Goal: Communication & Community: Connect with others

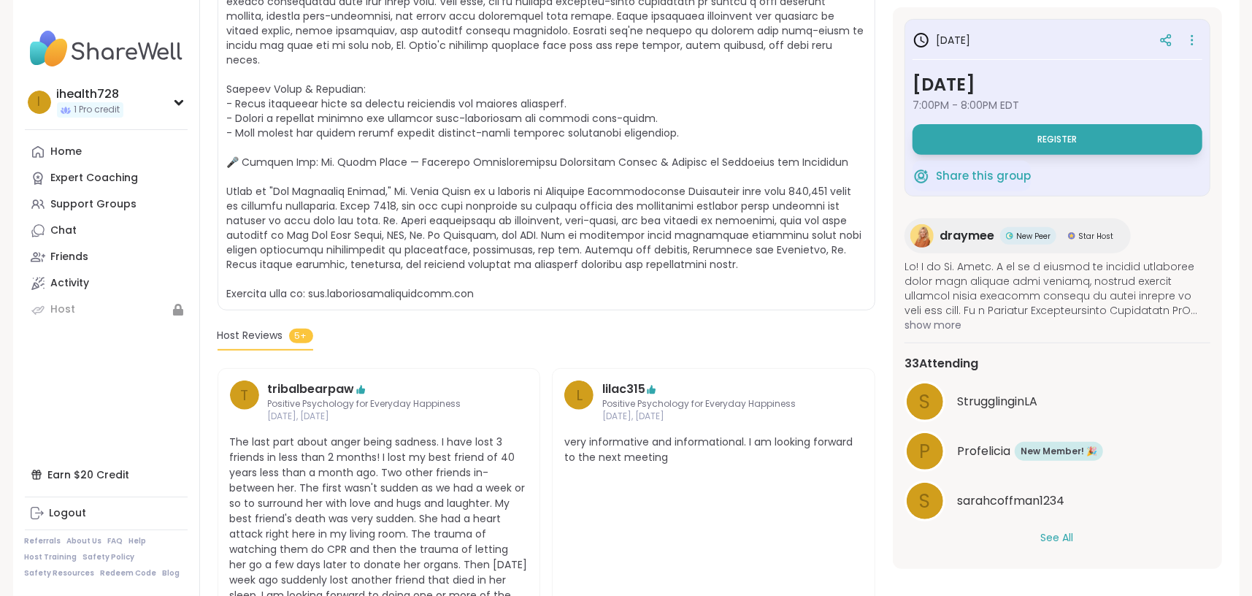
scroll to position [121, 0]
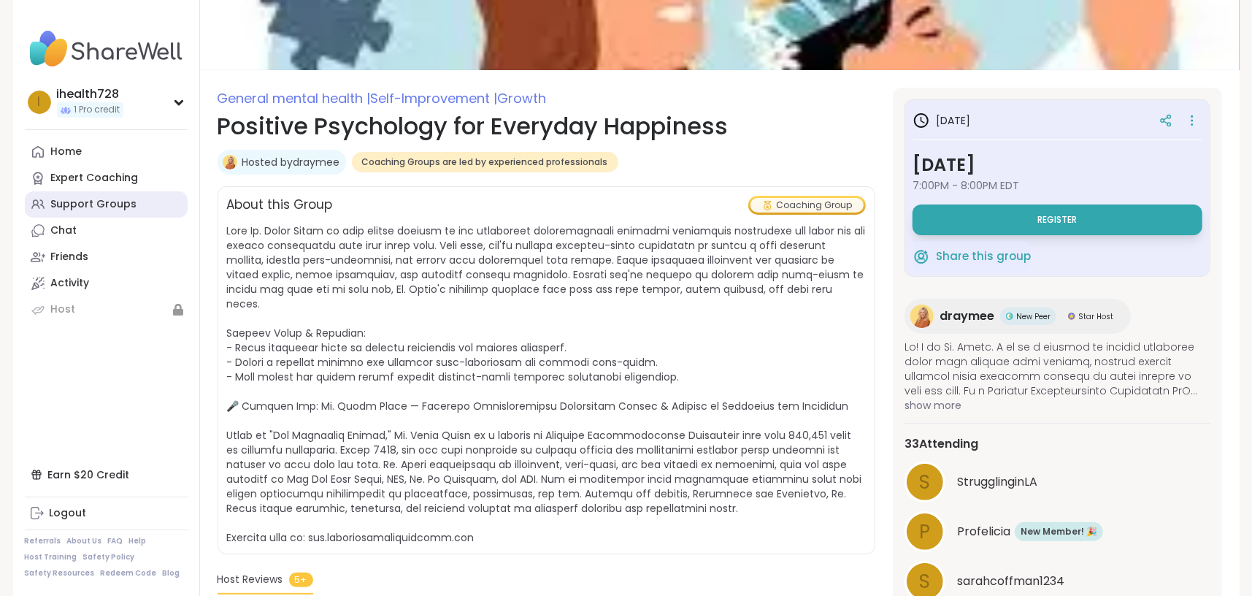
click at [117, 200] on div "Support Groups" at bounding box center [94, 204] width 86 height 15
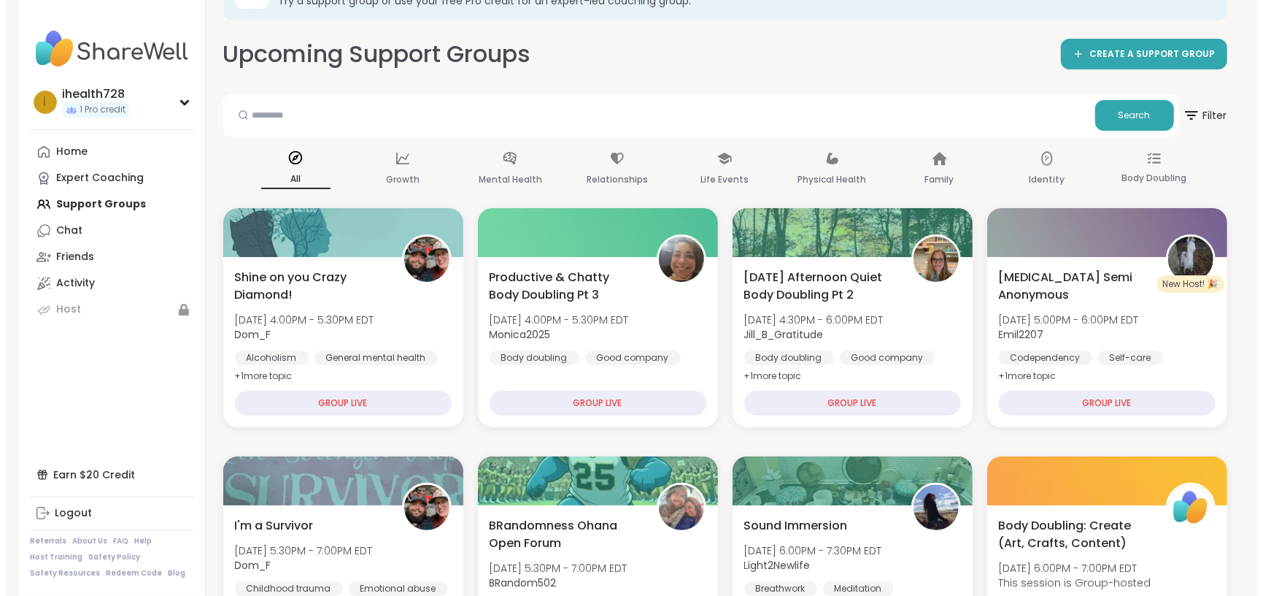
scroll to position [121, 0]
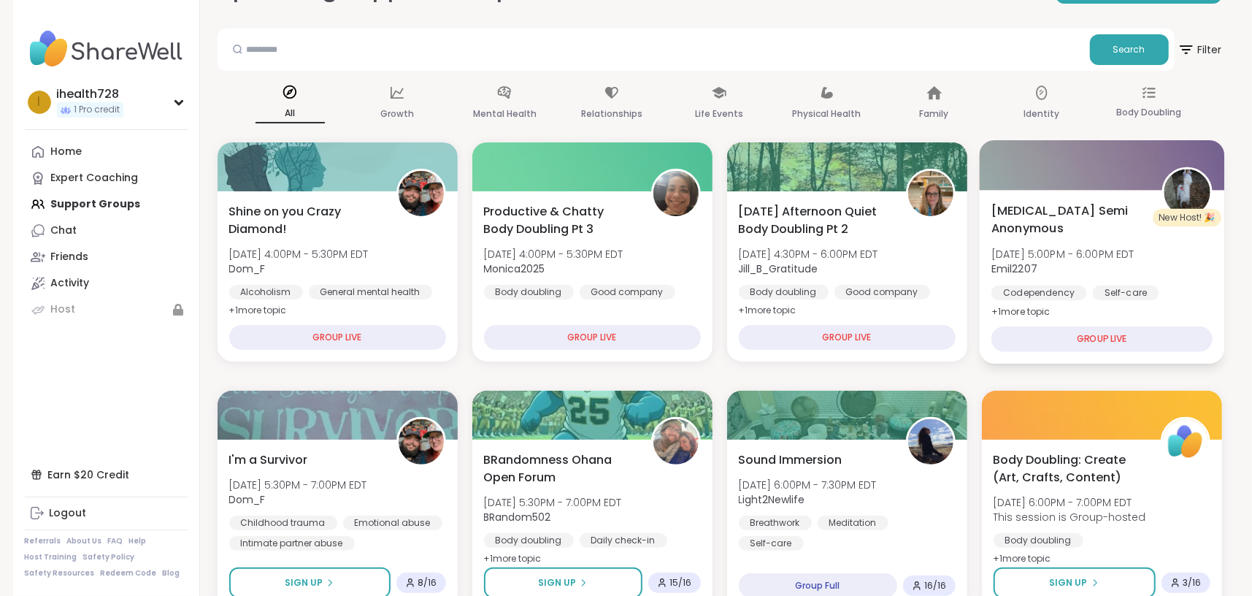
click at [1009, 310] on span "+ 1 more topic" at bounding box center [1020, 311] width 59 height 12
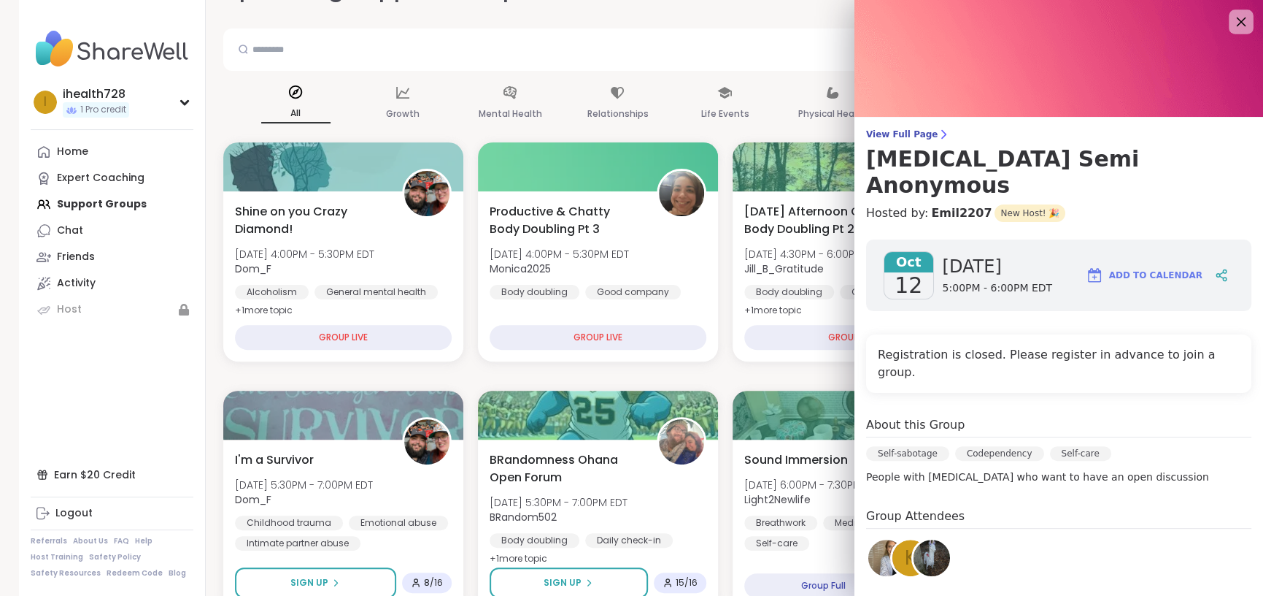
click at [1232, 24] on icon at bounding box center [1241, 21] width 18 height 18
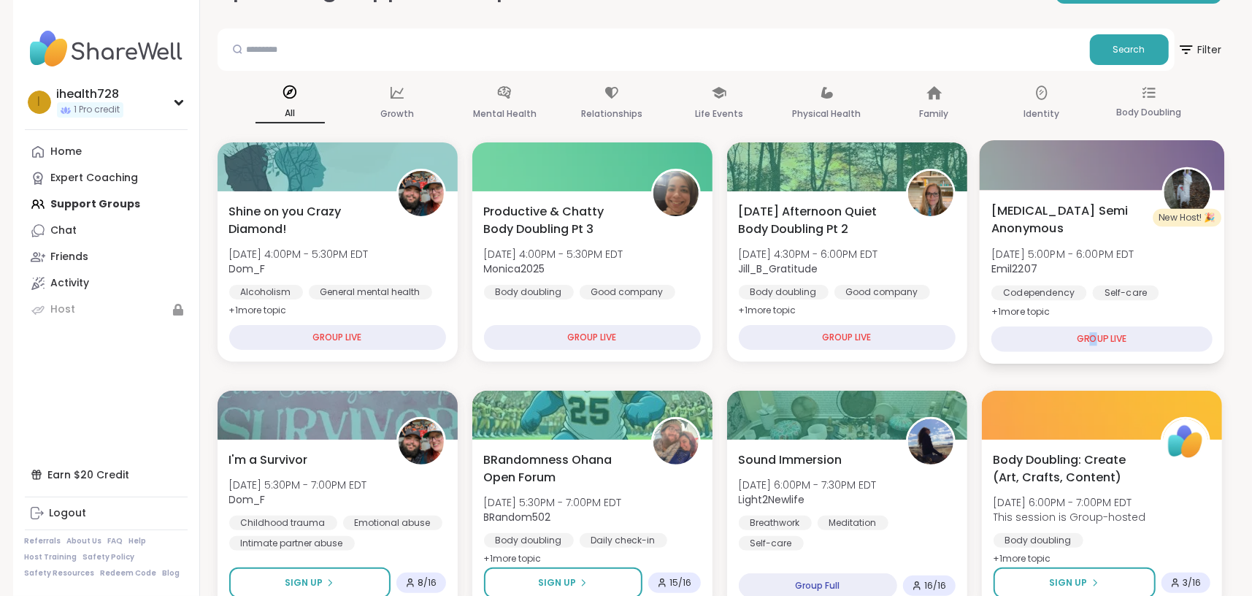
click at [1095, 334] on div "GROUP LIVE" at bounding box center [1101, 339] width 221 height 26
click at [1152, 342] on div "GROUP LIVE" at bounding box center [1101, 339] width 221 height 26
click at [1114, 336] on div "GROUP LIVE" at bounding box center [1101, 339] width 221 height 26
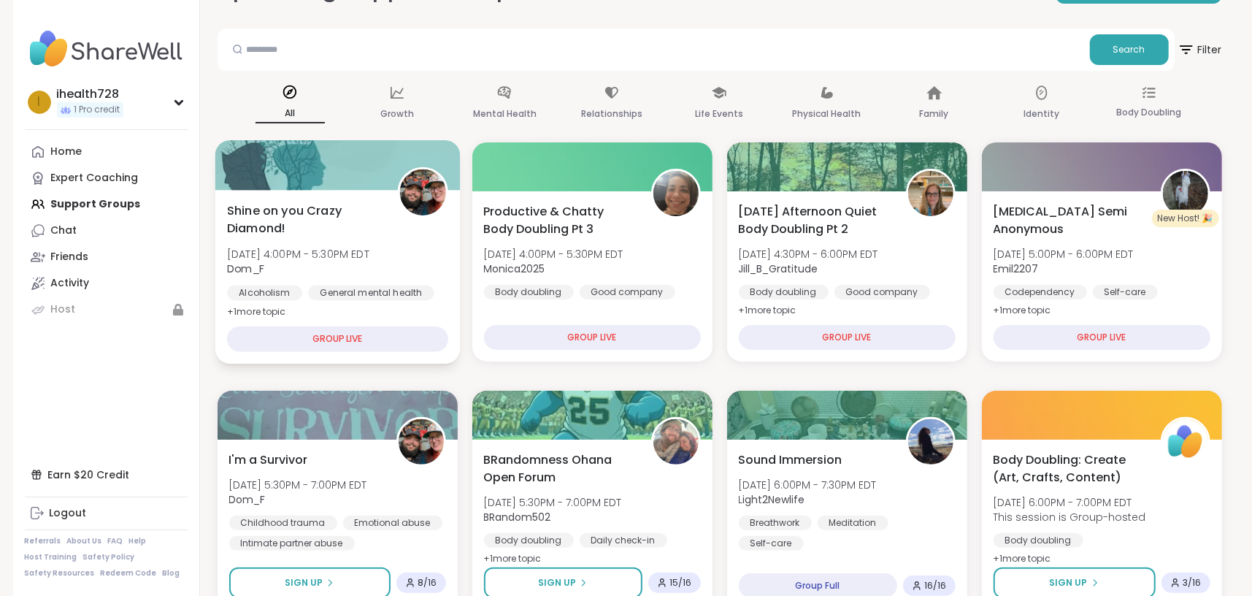
click at [369, 336] on div "GROUP LIVE" at bounding box center [337, 339] width 221 height 26
click at [371, 222] on span "Shine on you Crazy Diamond!" at bounding box center [304, 219] width 154 height 36
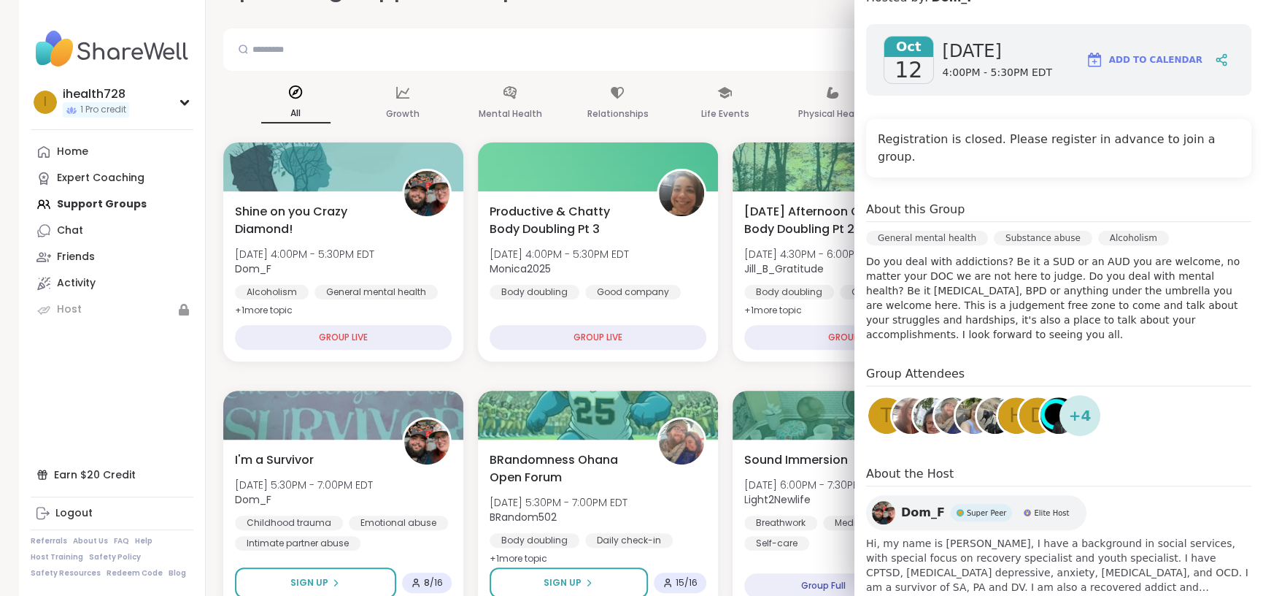
scroll to position [219, 0]
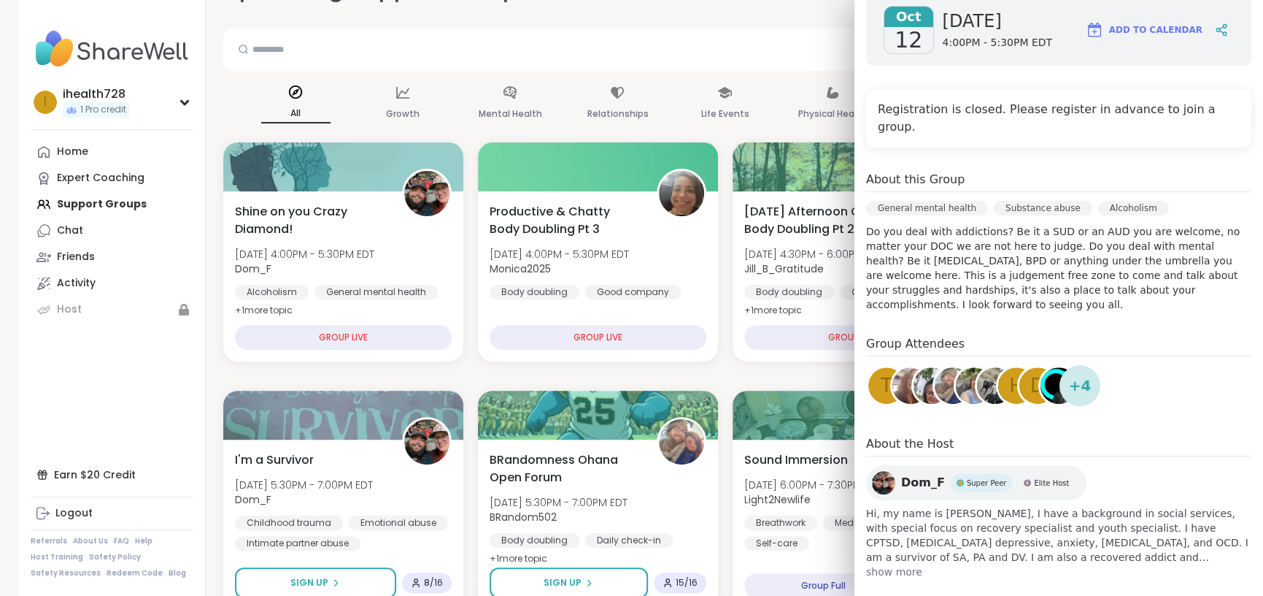
click at [874, 564] on span "show more" at bounding box center [1058, 571] width 385 height 15
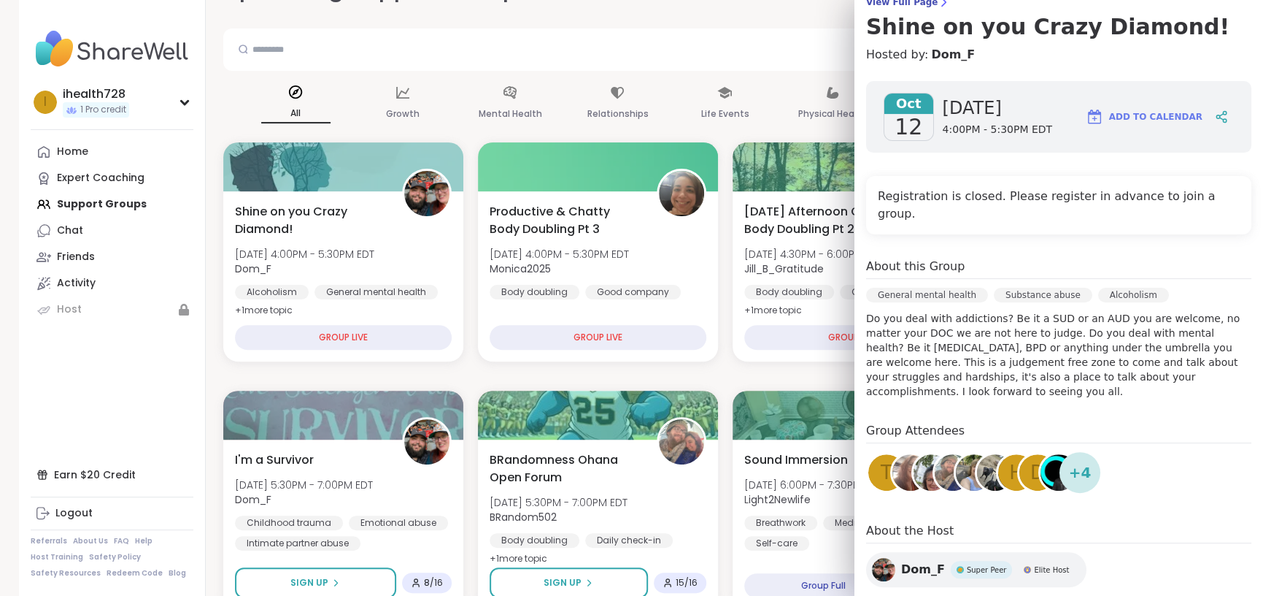
scroll to position [0, 0]
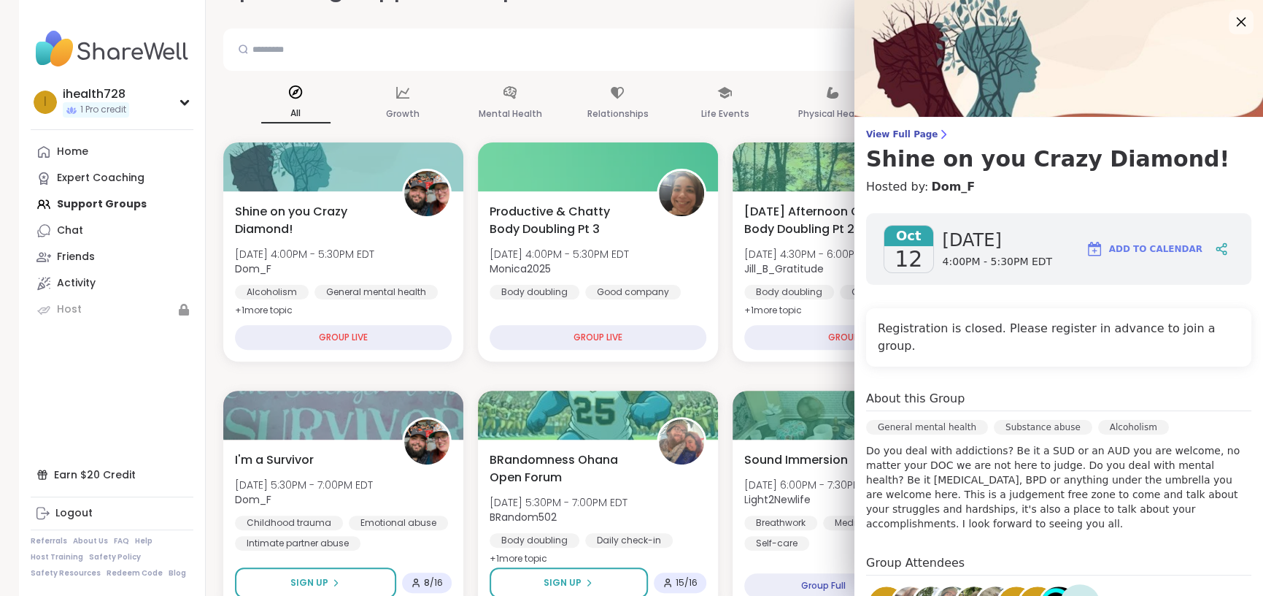
click at [1232, 17] on icon at bounding box center [1241, 21] width 18 height 18
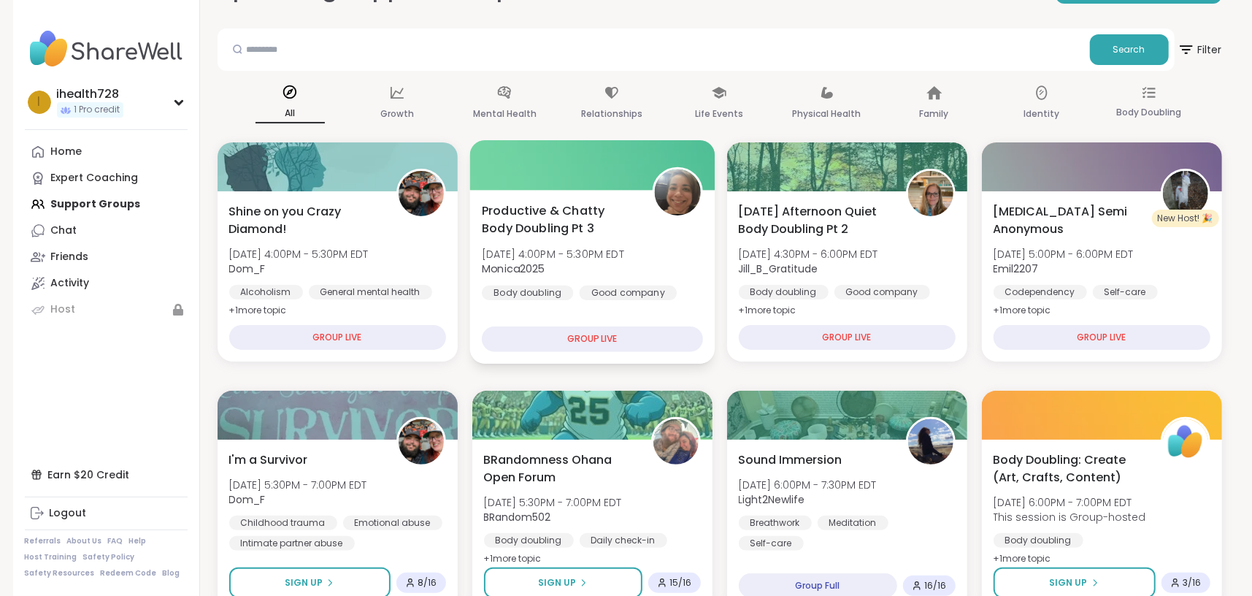
click at [544, 256] on span "[DATE] 4:00PM - 5:30PM EDT" at bounding box center [553, 254] width 142 height 15
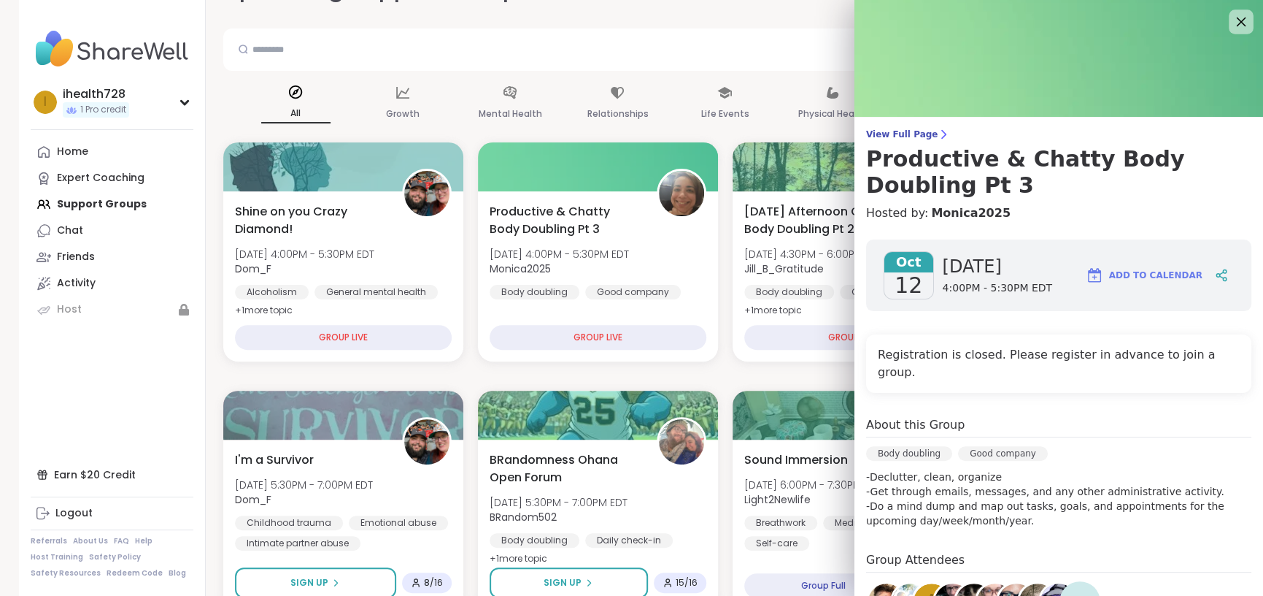
click at [1232, 18] on icon at bounding box center [1241, 21] width 18 height 18
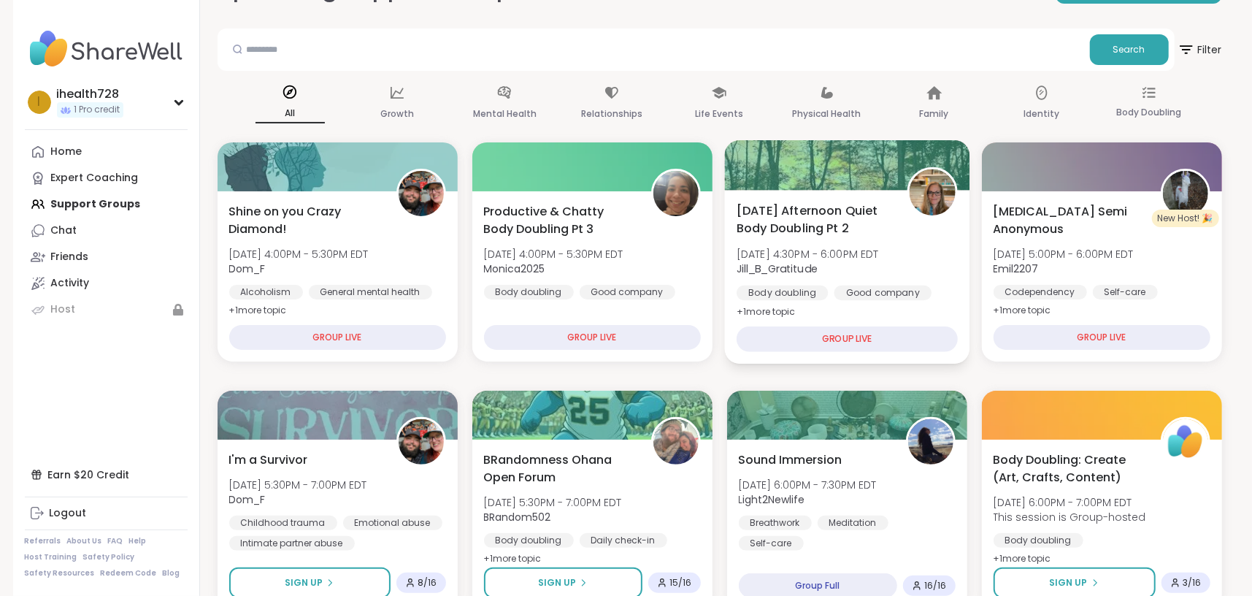
click at [832, 269] on span "Jill_B_Gratitude" at bounding box center [807, 268] width 142 height 15
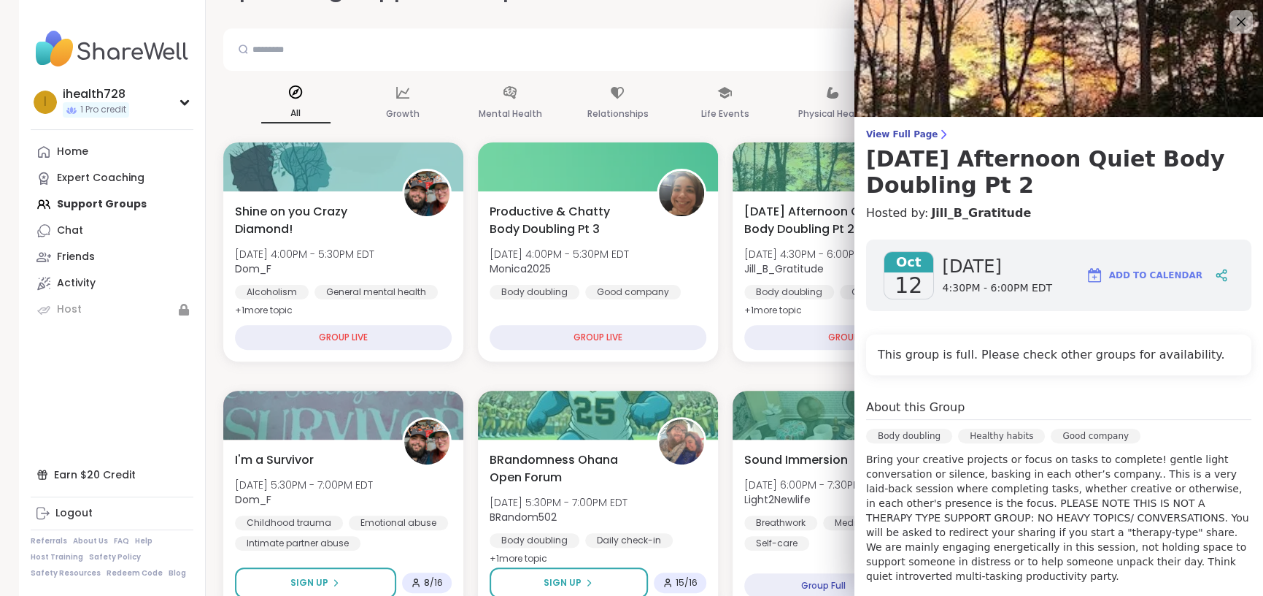
click at [764, 125] on div "All Growth Mental Health Relationships Life Events Physical Health Family Ident…" at bounding box center [725, 104] width 1004 height 54
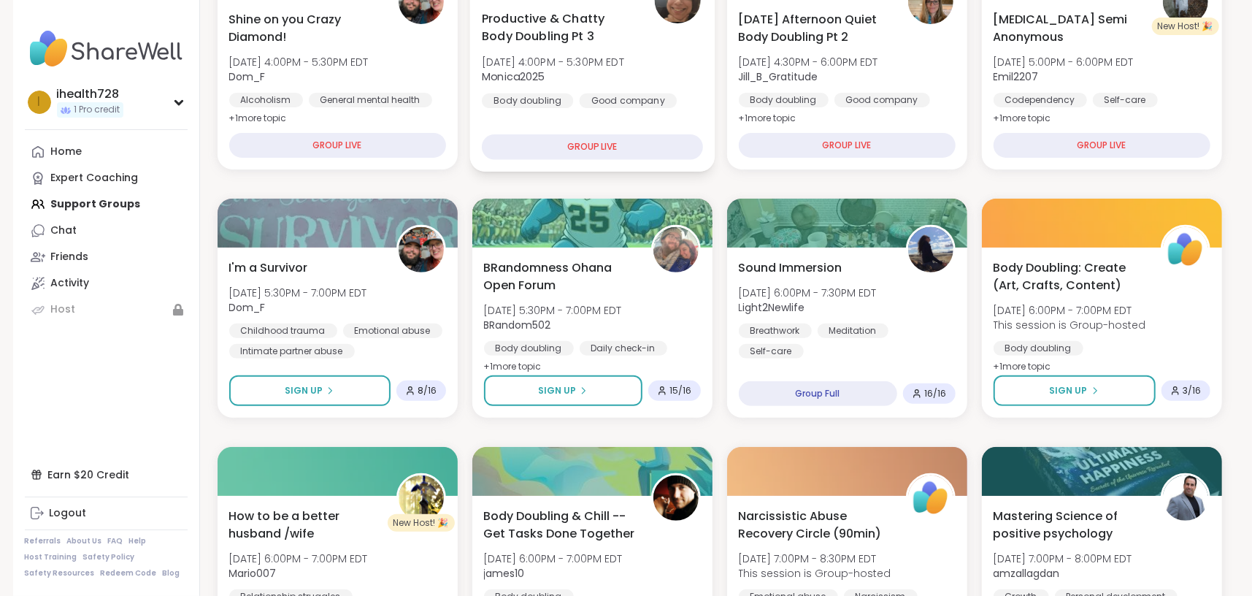
scroll to position [365, 0]
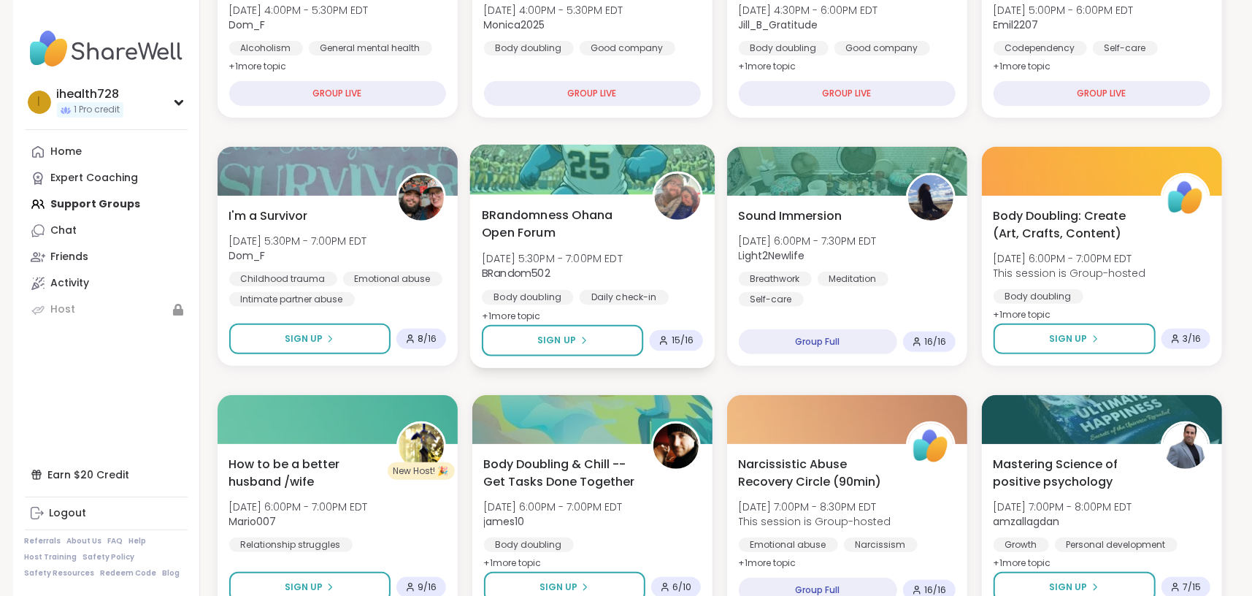
click at [557, 242] on span "BRandomness Ohana Open Forum" at bounding box center [559, 224] width 154 height 36
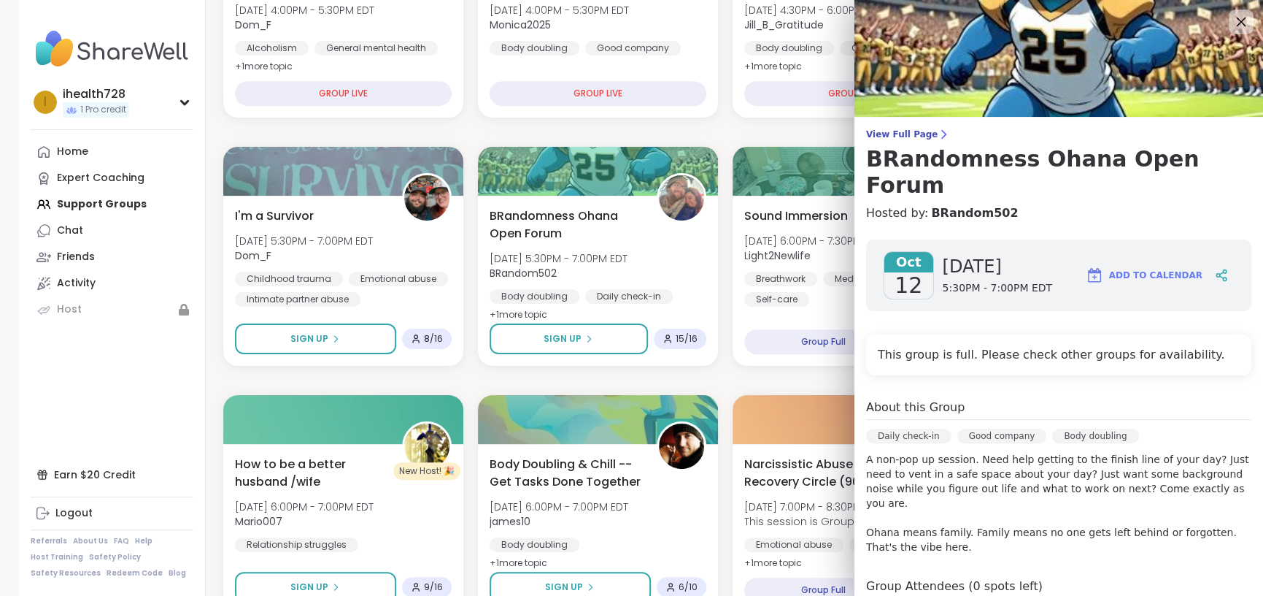
click at [1232, 17] on icon at bounding box center [1241, 21] width 18 height 18
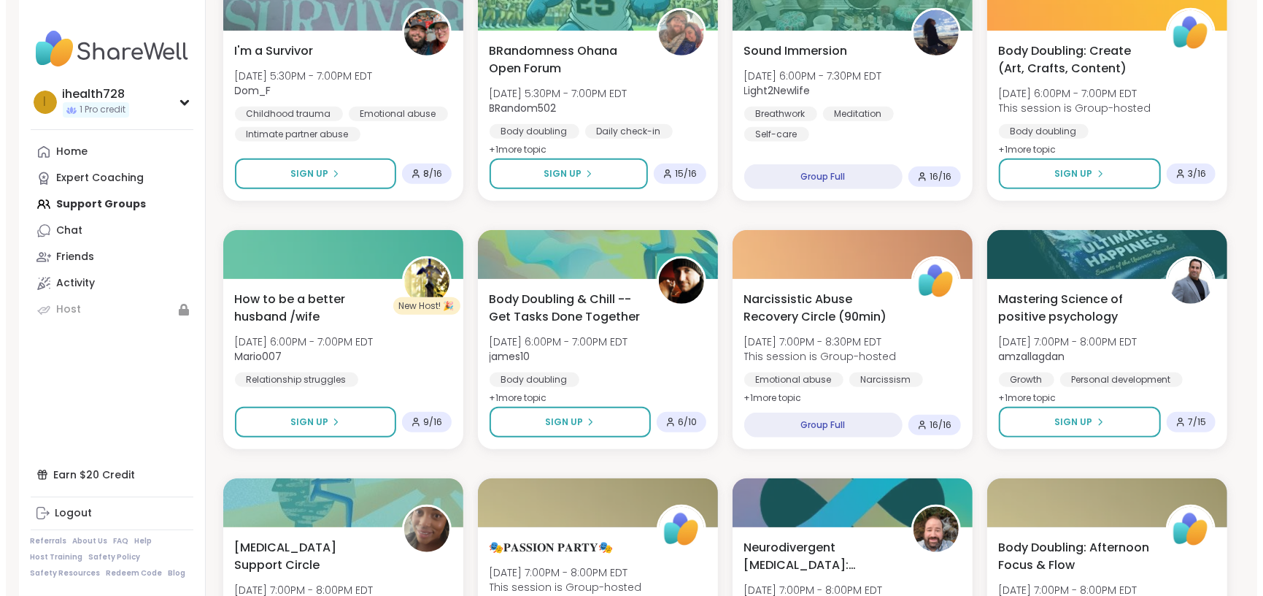
scroll to position [730, 0]
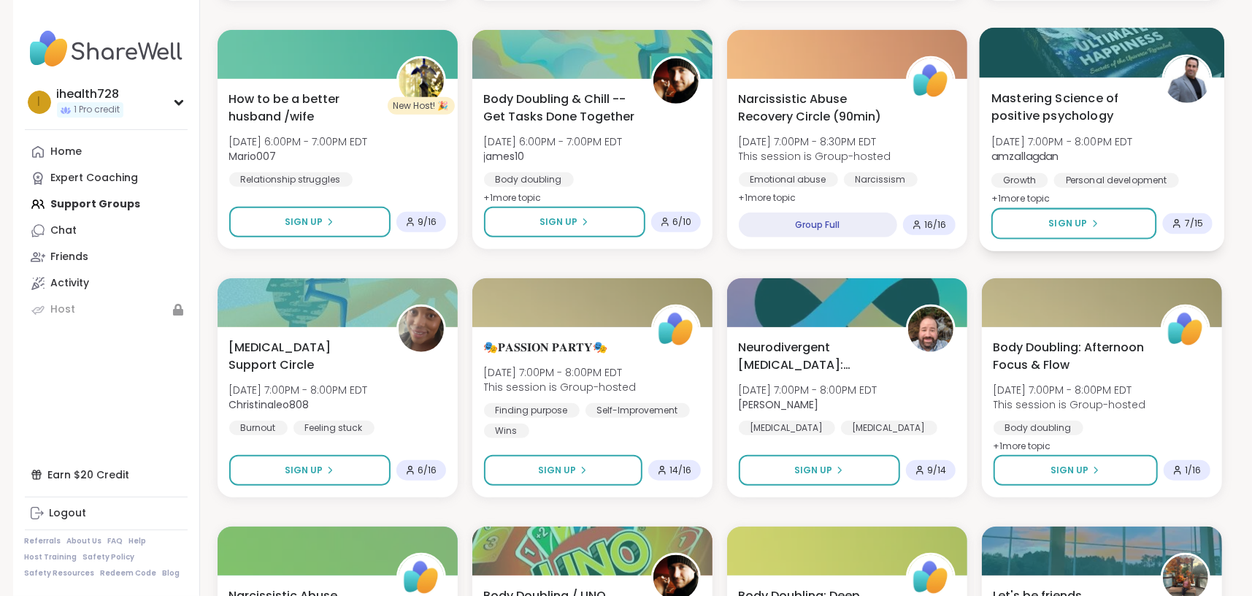
click at [1088, 122] on span "Mastering Science of positive psychology" at bounding box center [1068, 107] width 154 height 36
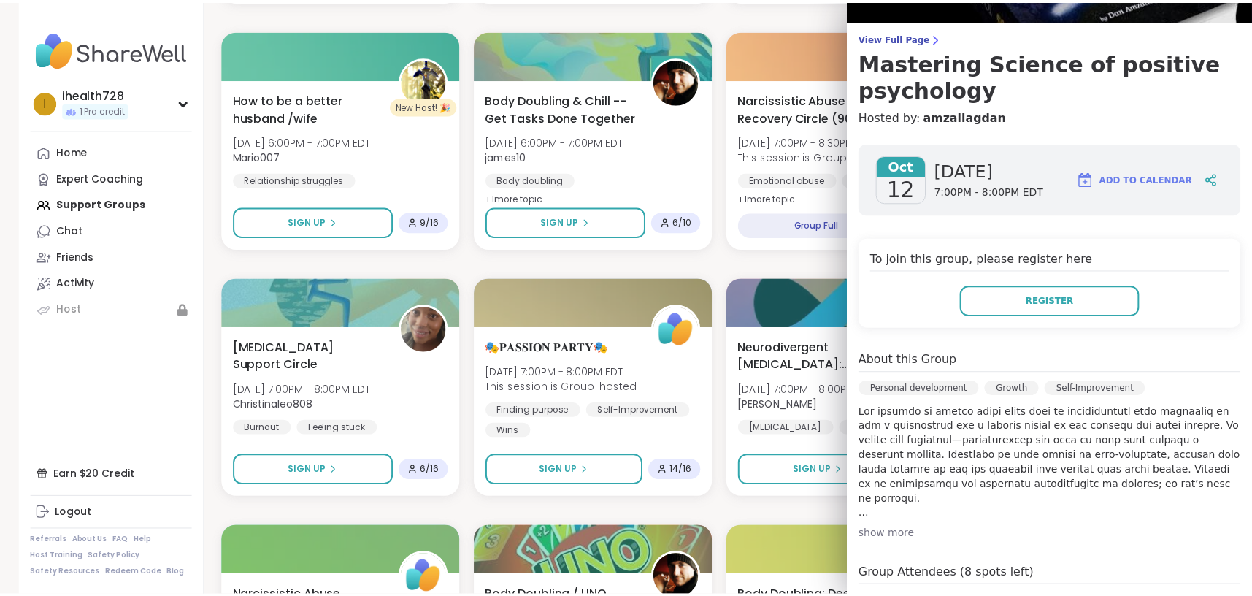
scroll to position [0, 0]
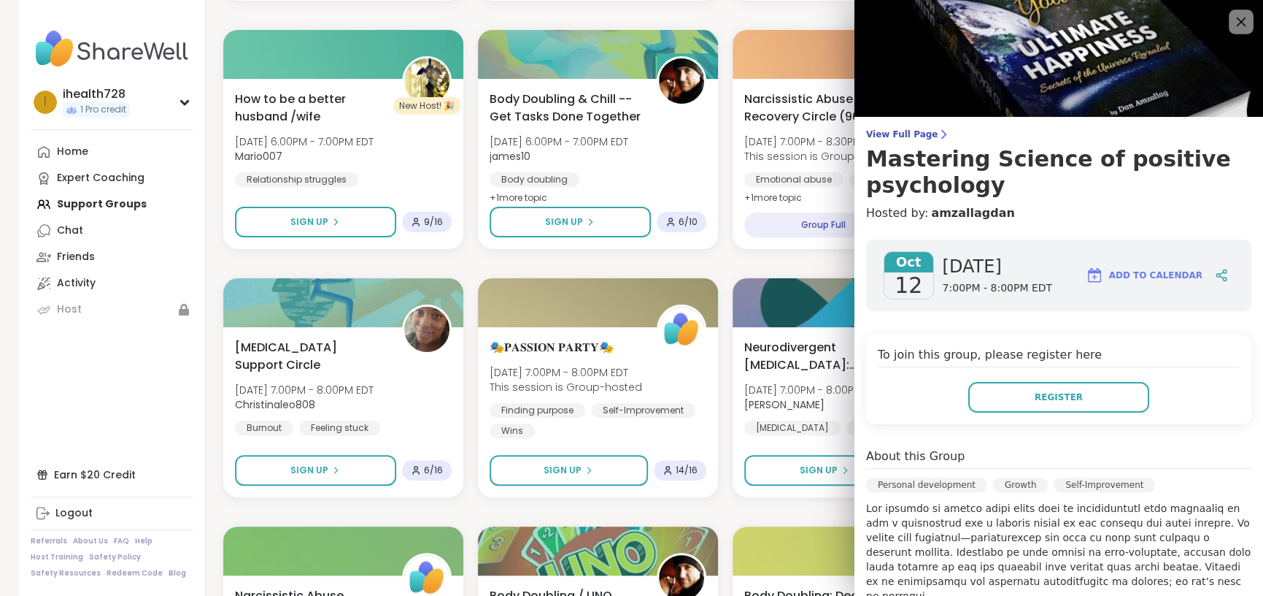
click at [1237, 22] on icon at bounding box center [1241, 22] width 9 height 9
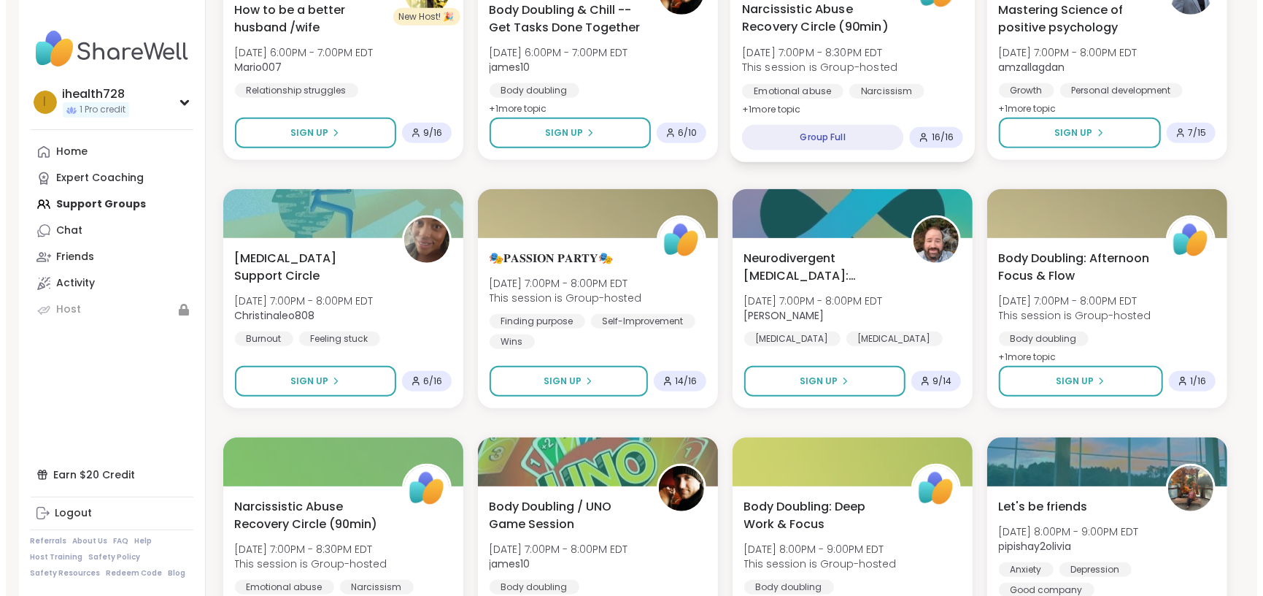
scroll to position [851, 0]
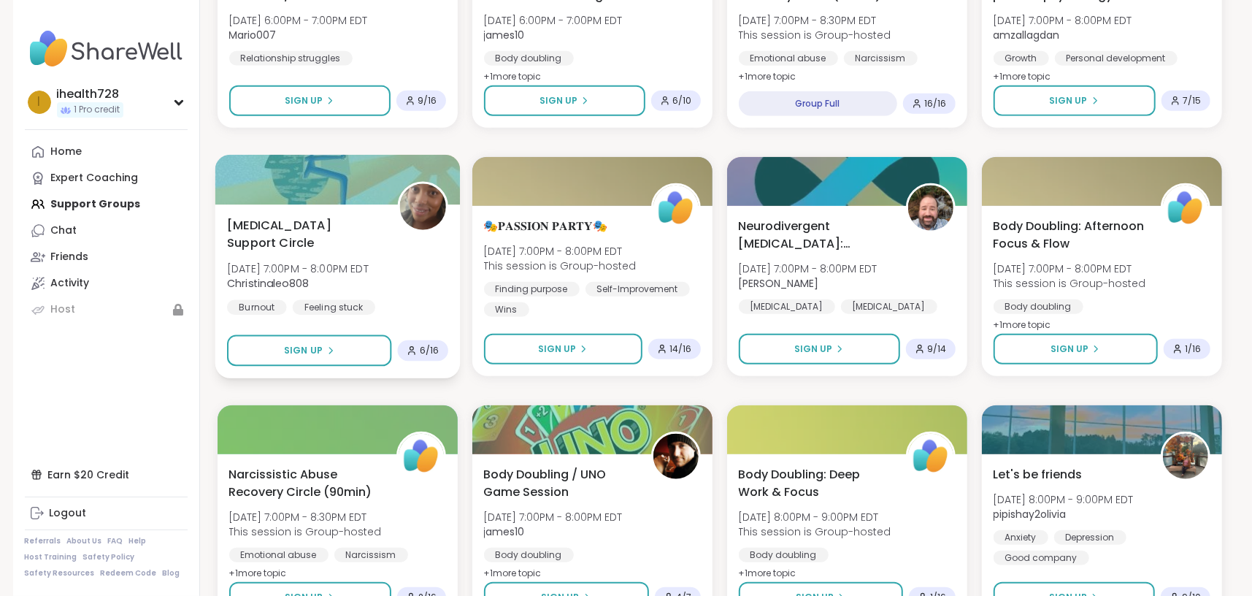
click at [352, 261] on span "[DATE] 7:00PM - 8:00PM EDT" at bounding box center [298, 268] width 142 height 15
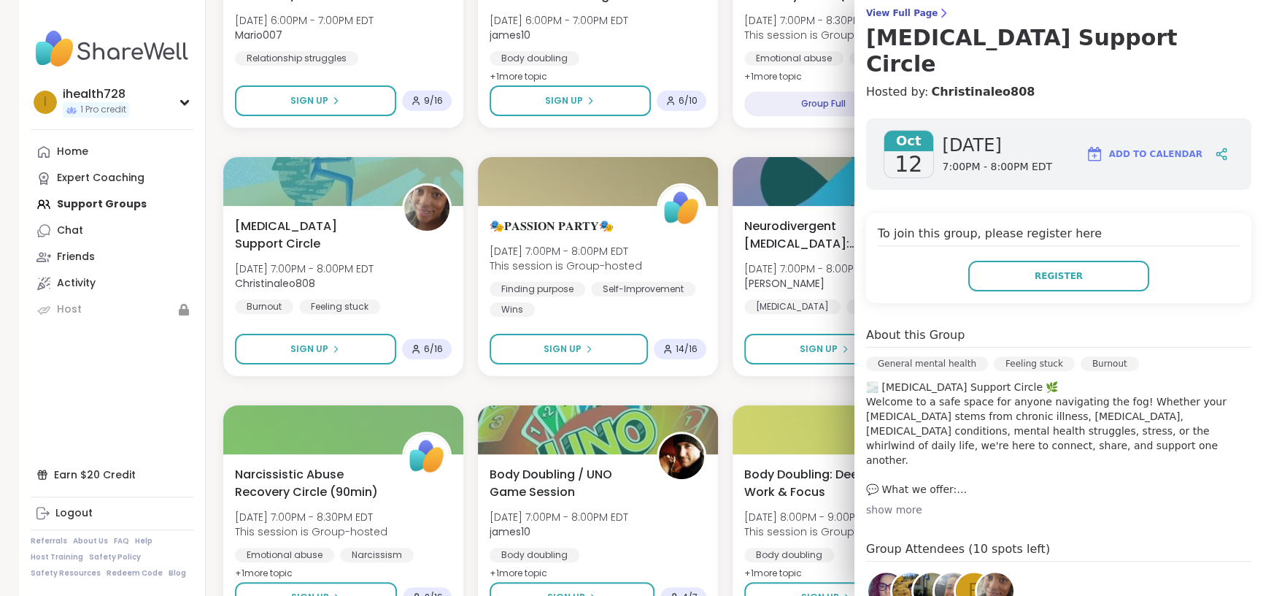
scroll to position [243, 0]
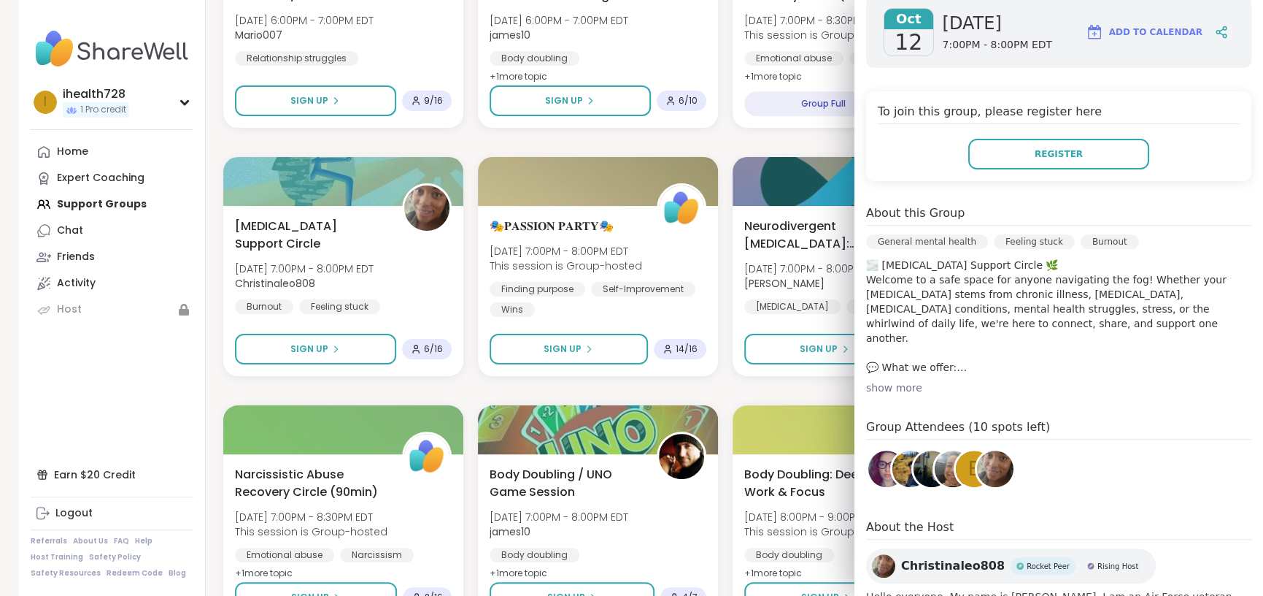
click at [874, 380] on div "show more" at bounding box center [1058, 387] width 385 height 15
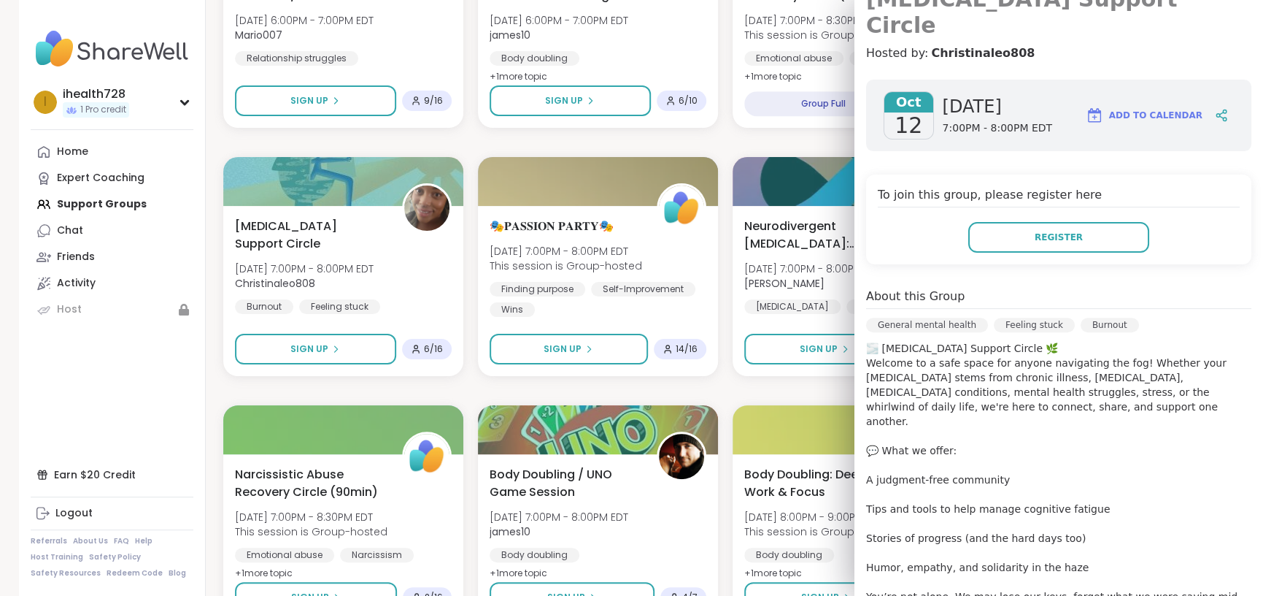
scroll to position [0, 0]
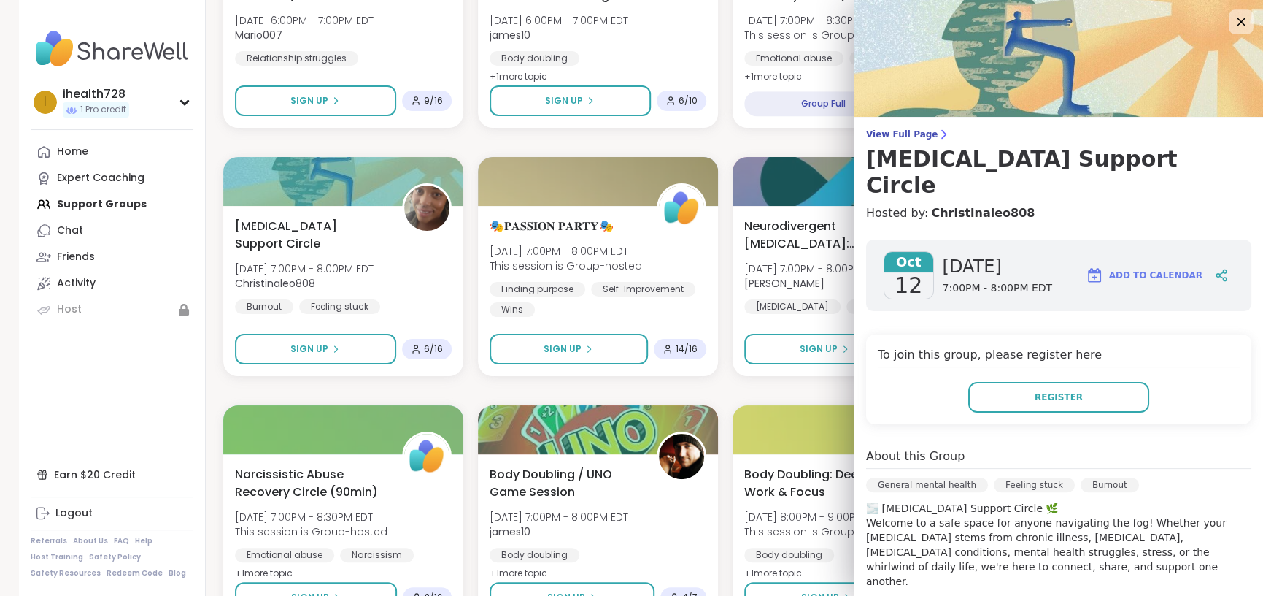
click at [1237, 20] on icon at bounding box center [1241, 22] width 9 height 9
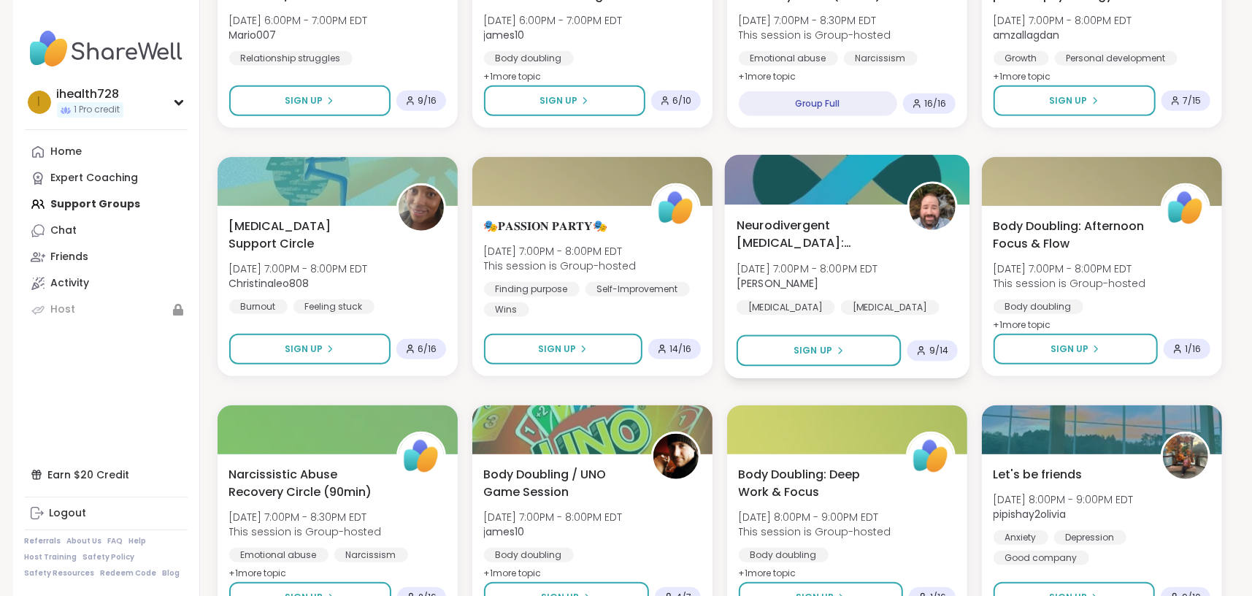
click at [832, 242] on span "Neurodivergent [MEDICAL_DATA]: [MEDICAL_DATA]" at bounding box center [813, 234] width 154 height 36
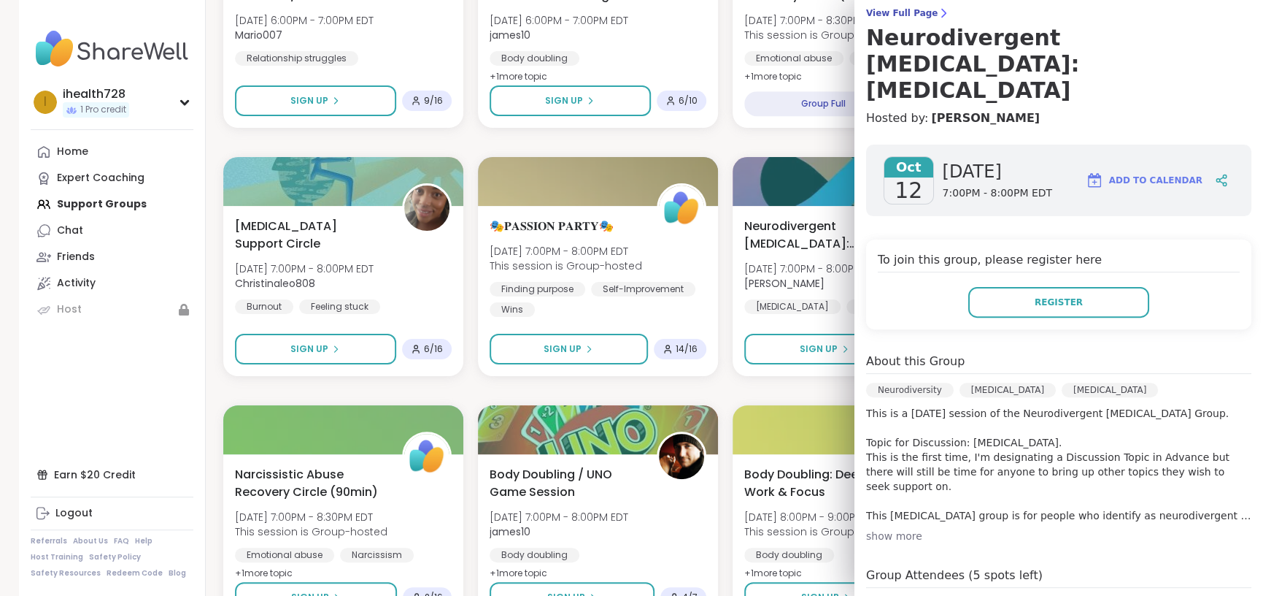
scroll to position [243, 0]
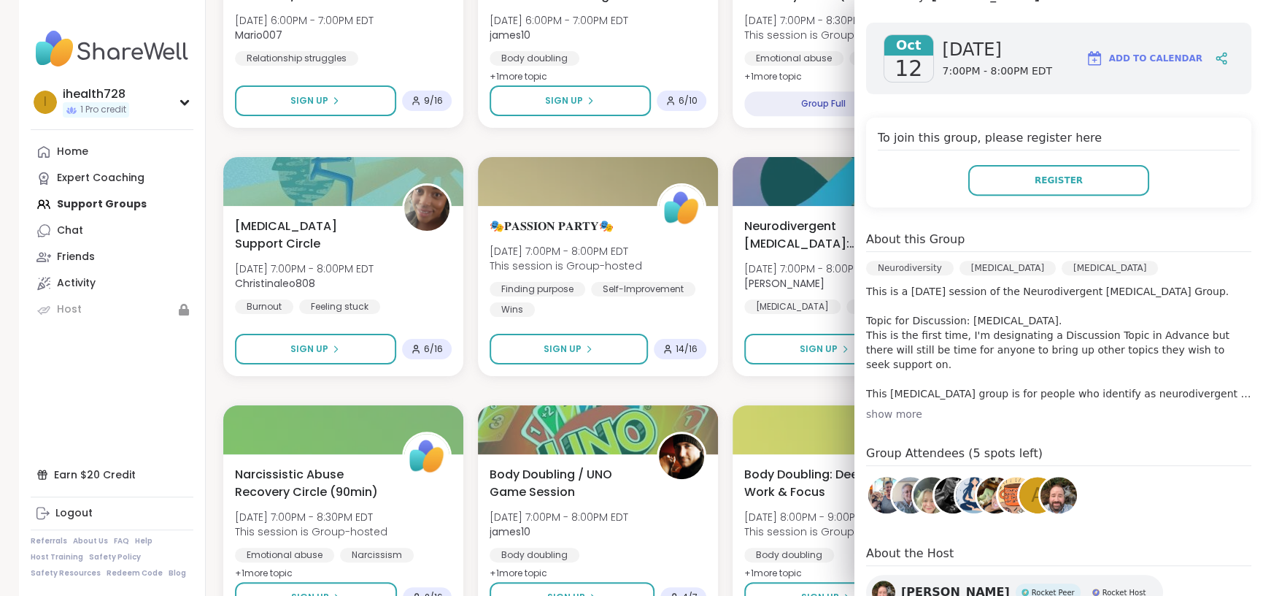
click at [866, 406] on div "show more" at bounding box center [1058, 413] width 385 height 15
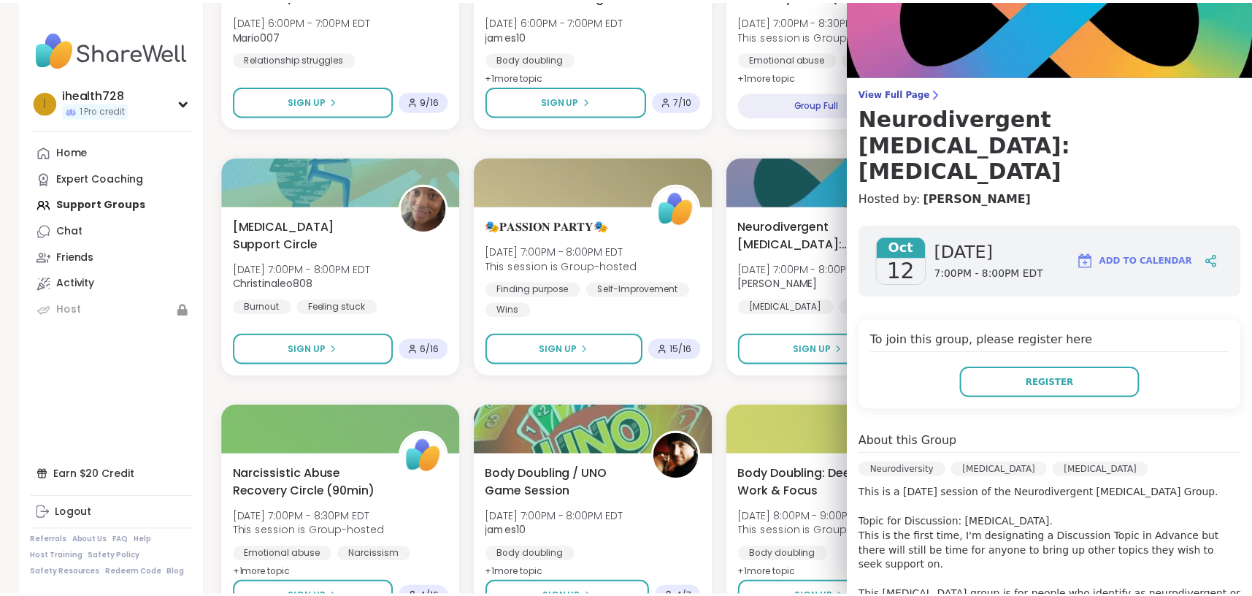
scroll to position [0, 0]
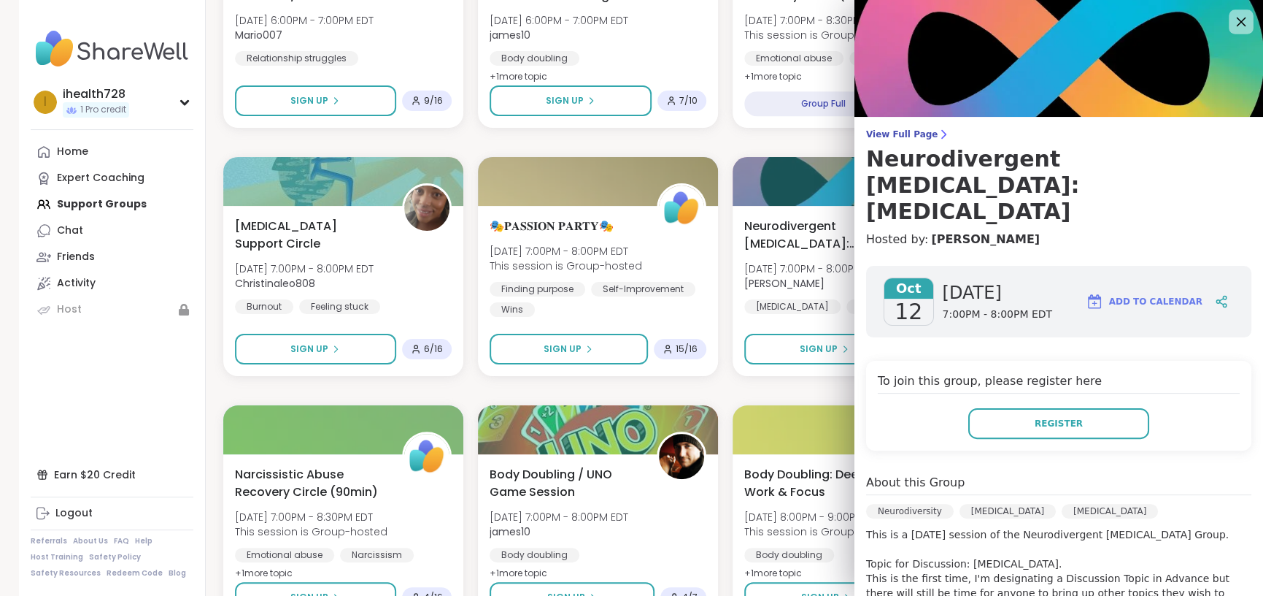
click at [1237, 20] on icon at bounding box center [1241, 22] width 9 height 9
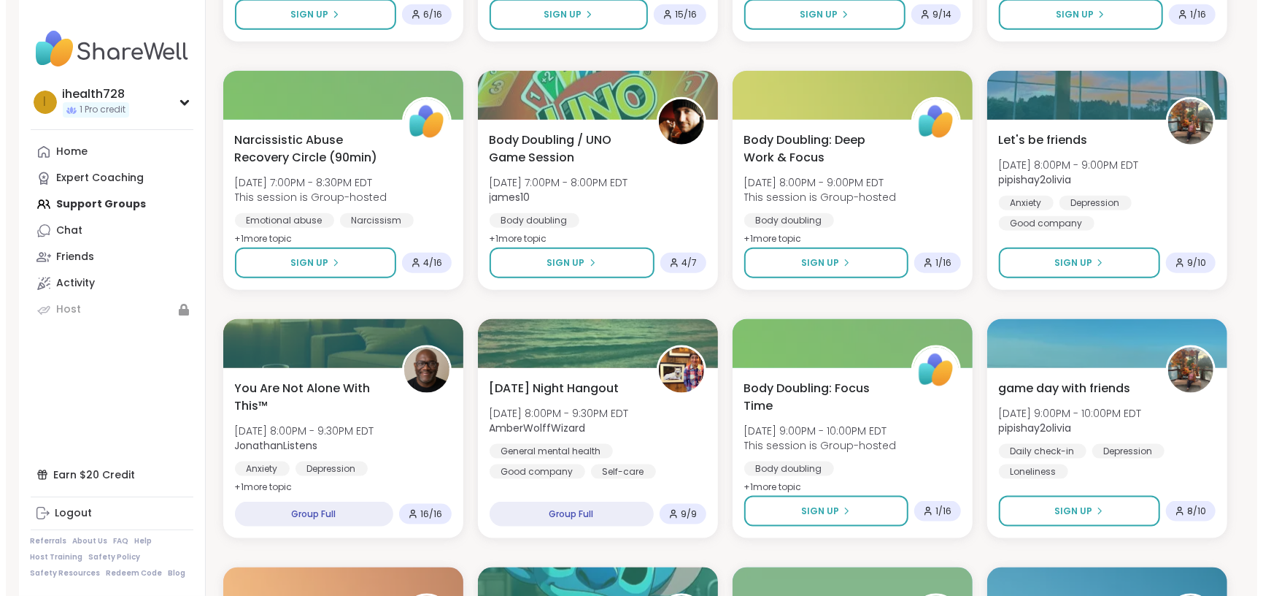
scroll to position [1216, 0]
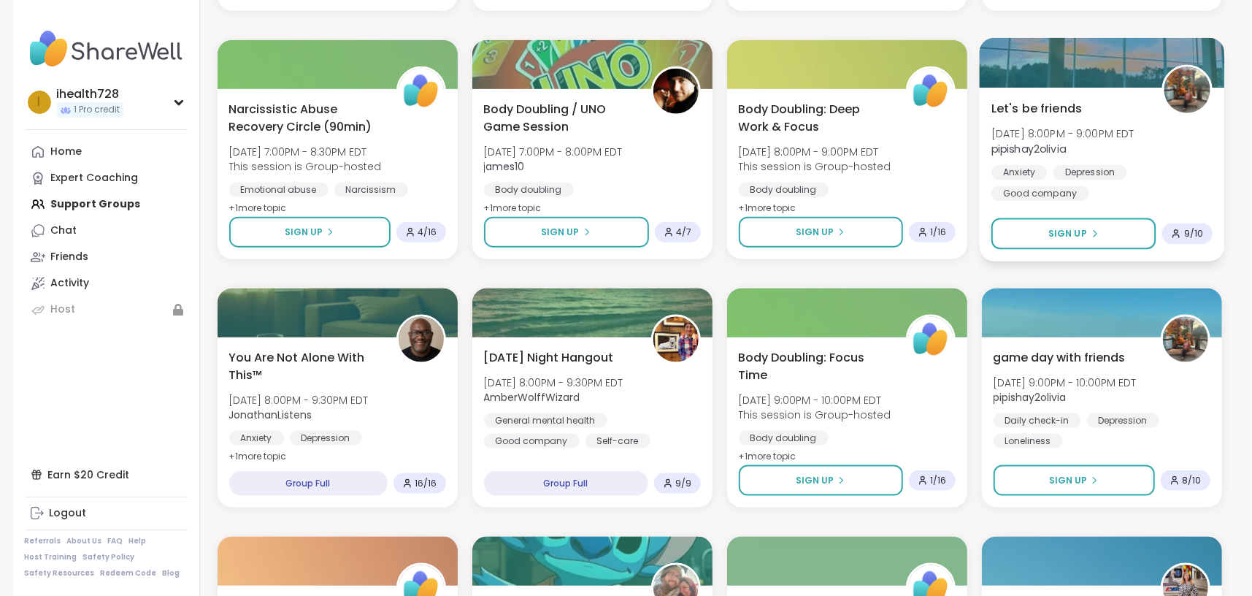
click at [1022, 147] on b "pipishay2olivia" at bounding box center [1028, 149] width 74 height 15
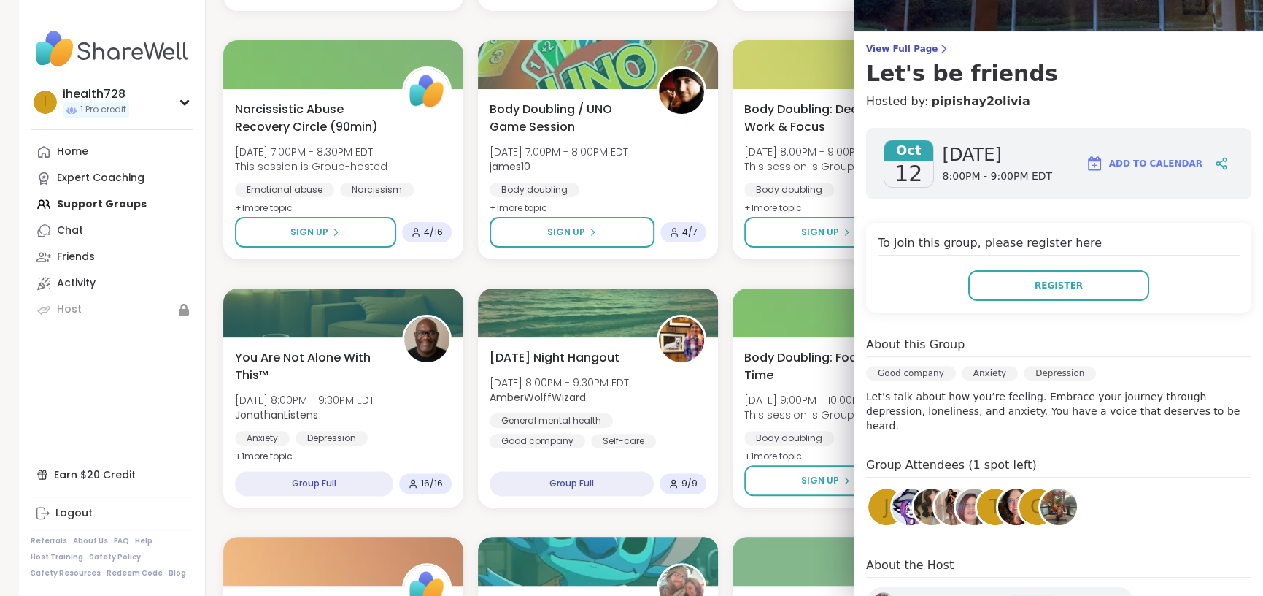
scroll to position [0, 0]
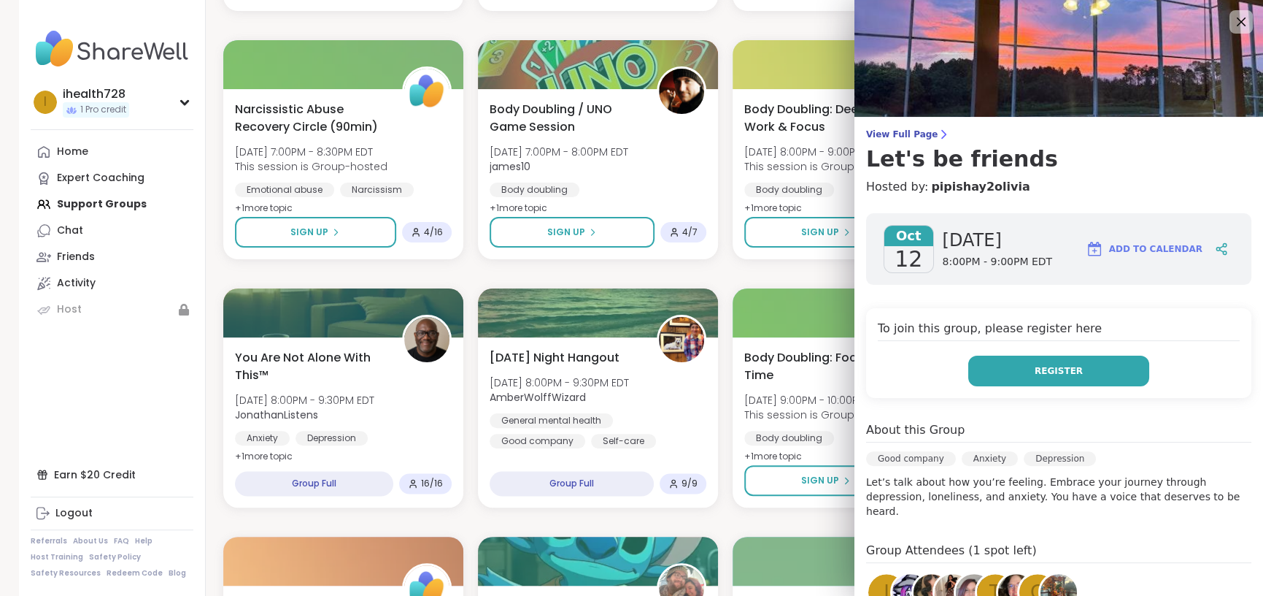
click at [1035, 371] on span "Register" at bounding box center [1059, 370] width 48 height 13
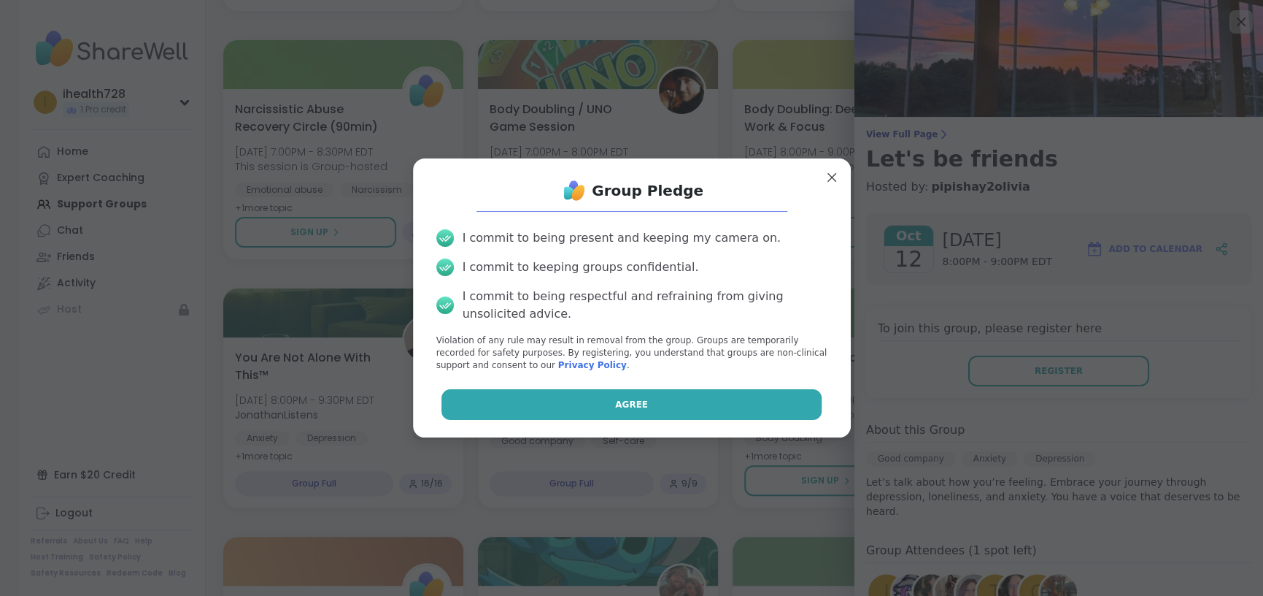
click at [617, 402] on span "Agree" at bounding box center [631, 404] width 33 height 13
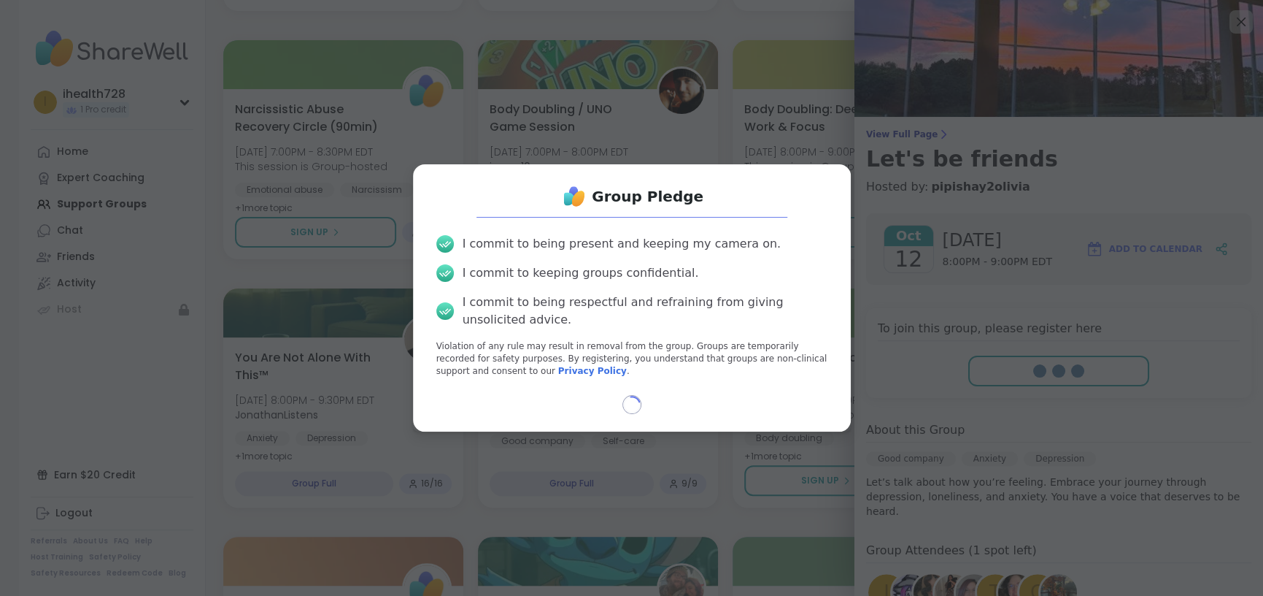
select select "**"
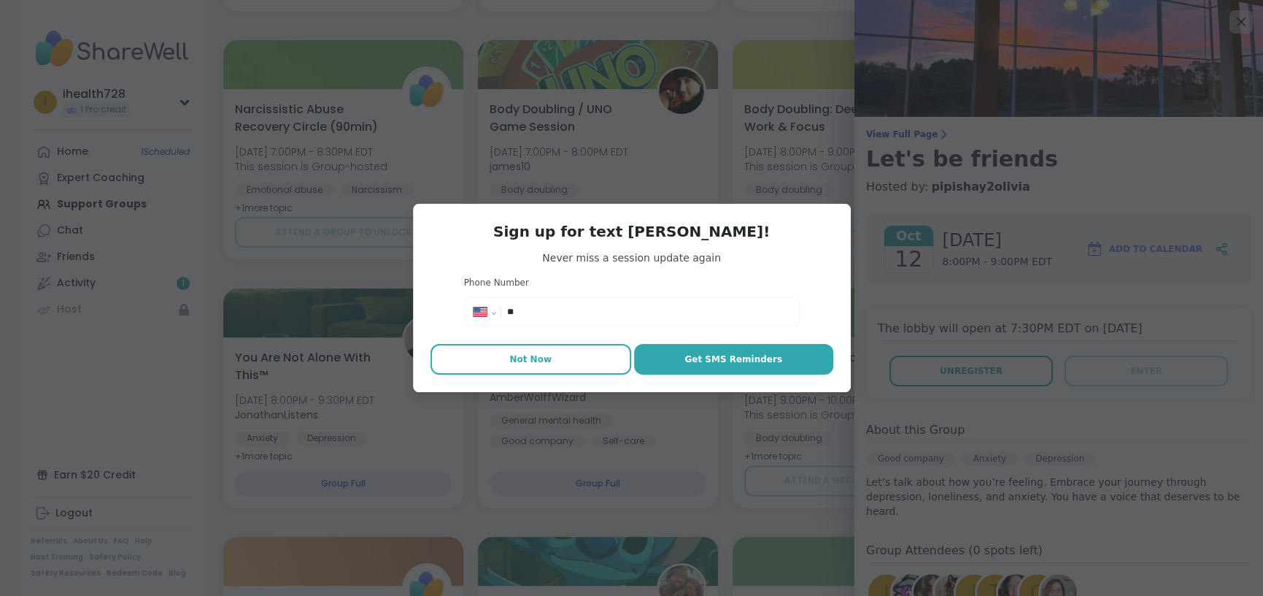
click at [536, 362] on span "Not Now" at bounding box center [530, 358] width 42 height 13
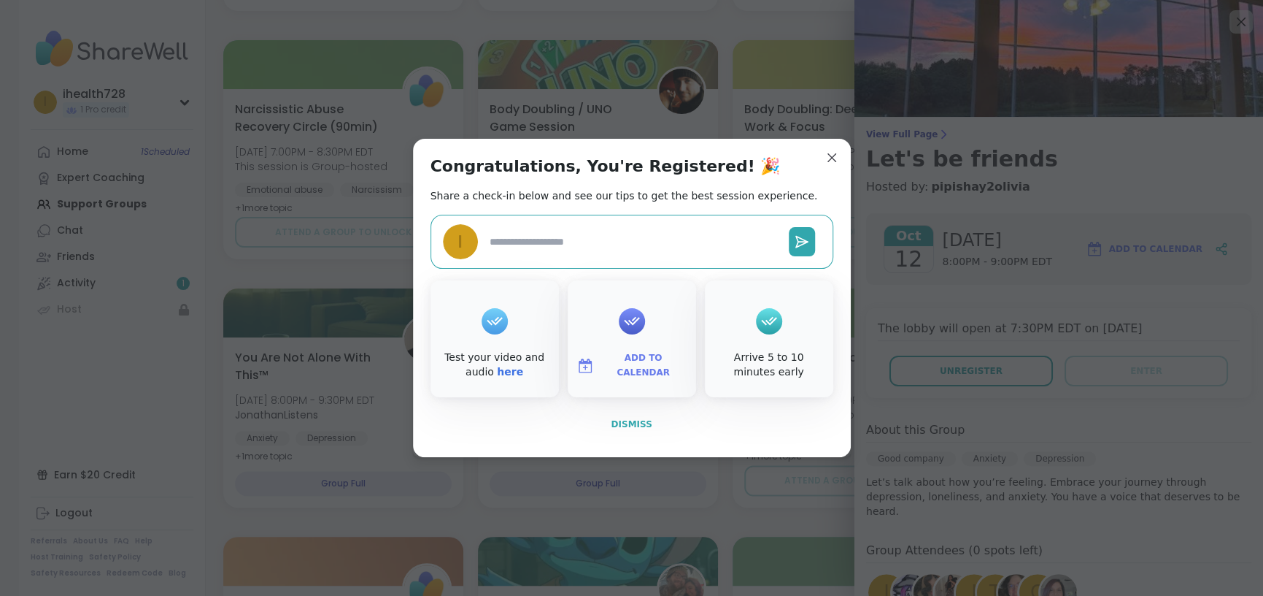
click at [636, 419] on span "Dismiss" at bounding box center [631, 424] width 41 height 10
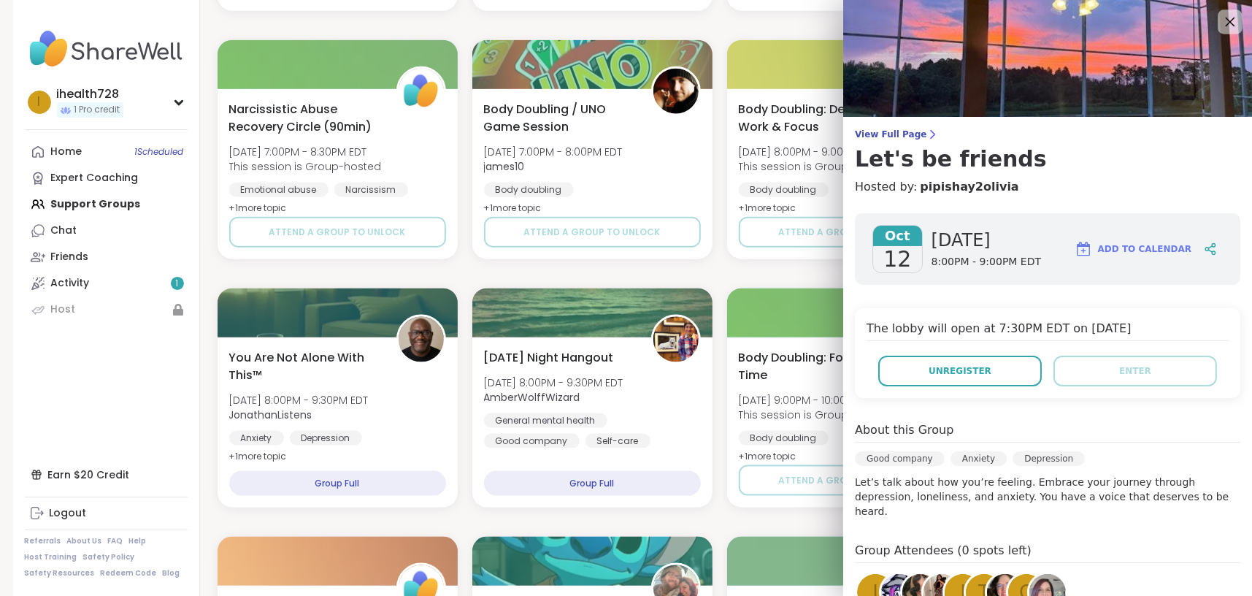
click at [1225, 18] on icon at bounding box center [1229, 22] width 9 height 9
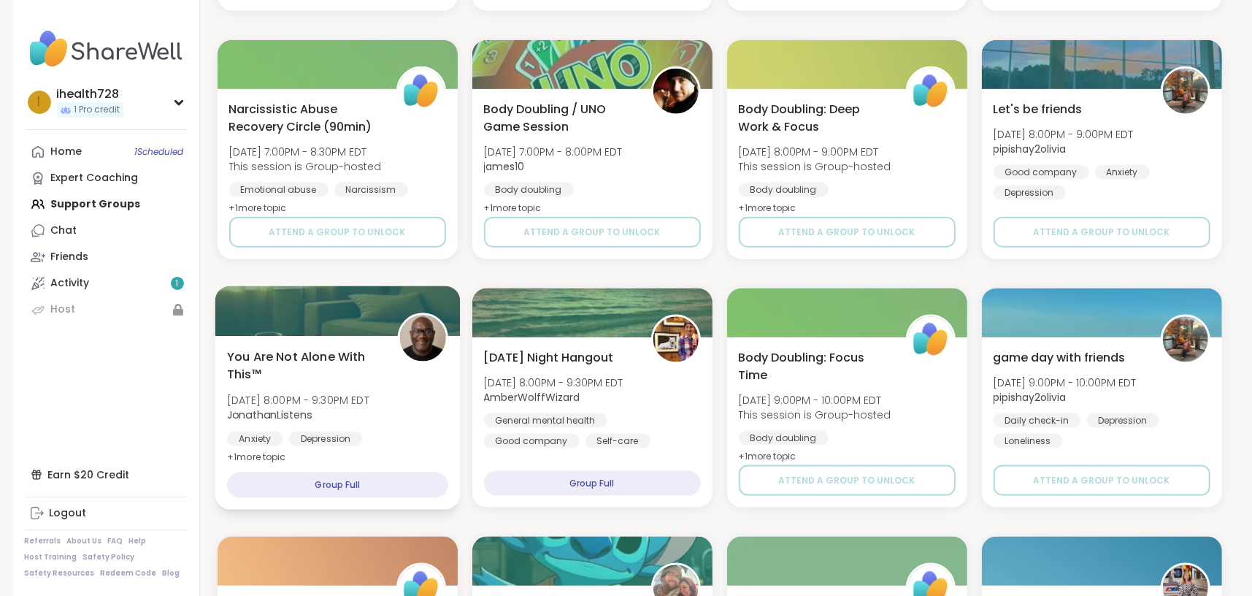
click at [353, 403] on span "[DATE] 8:00PM - 9:30PM EDT" at bounding box center [298, 400] width 142 height 15
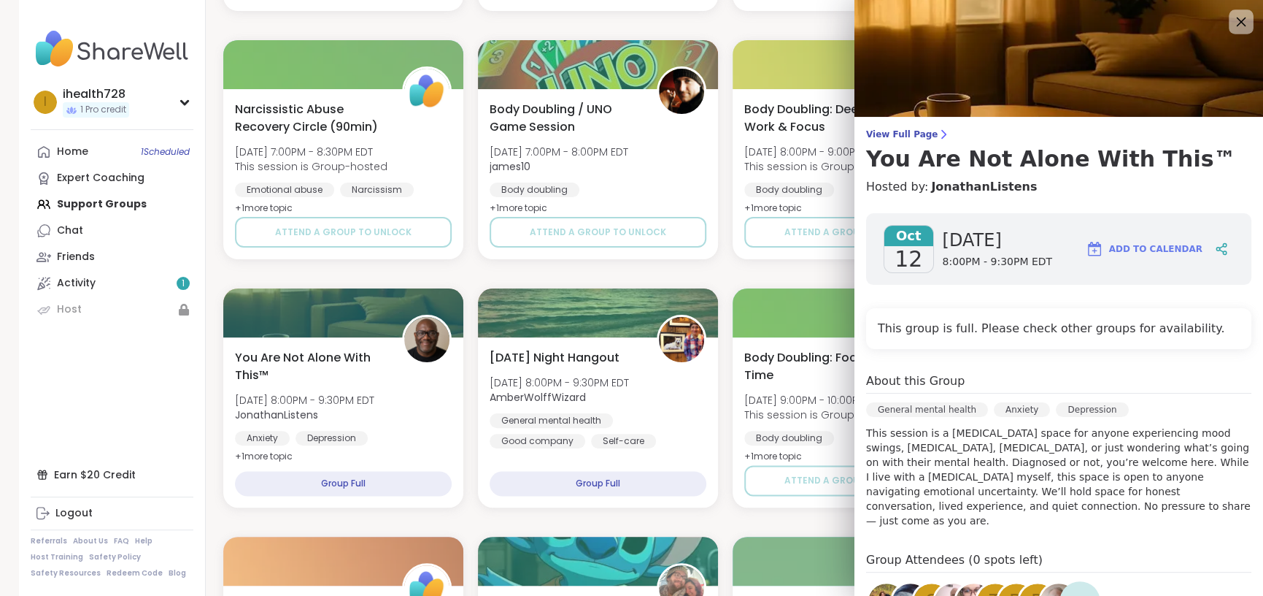
drag, startPoint x: 1225, startPoint y: 18, endPoint x: 1188, endPoint y: 28, distance: 37.9
click at [1233, 18] on icon at bounding box center [1242, 22] width 18 height 18
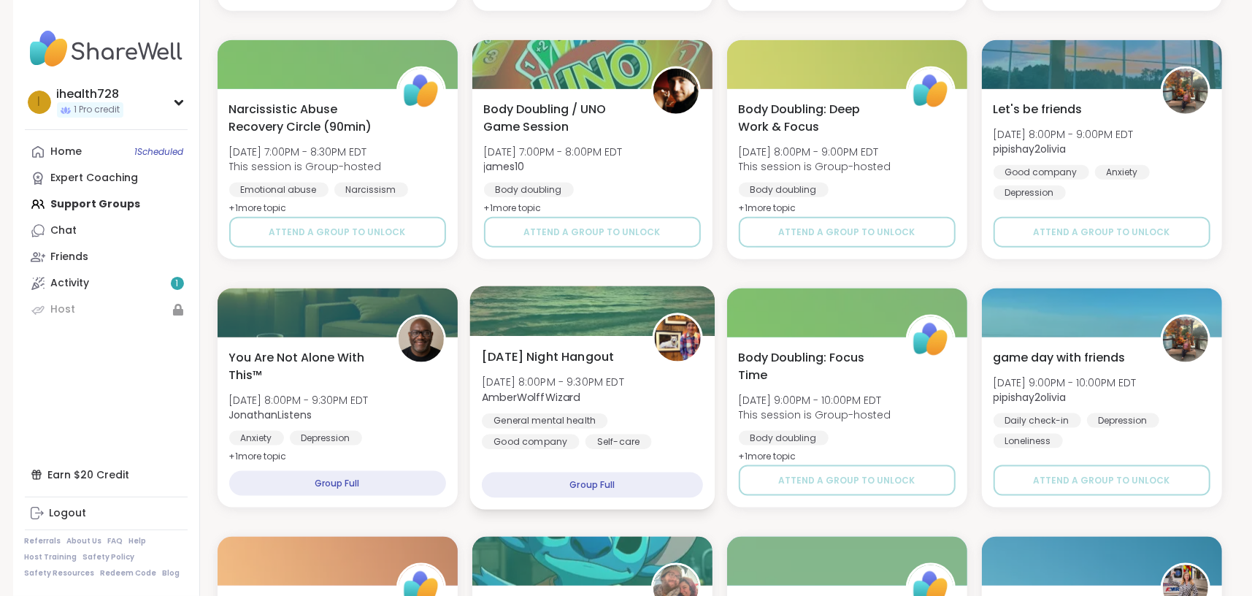
click at [624, 386] on span "[DATE] 8:00PM - 9:30PM EDT" at bounding box center [553, 381] width 142 height 15
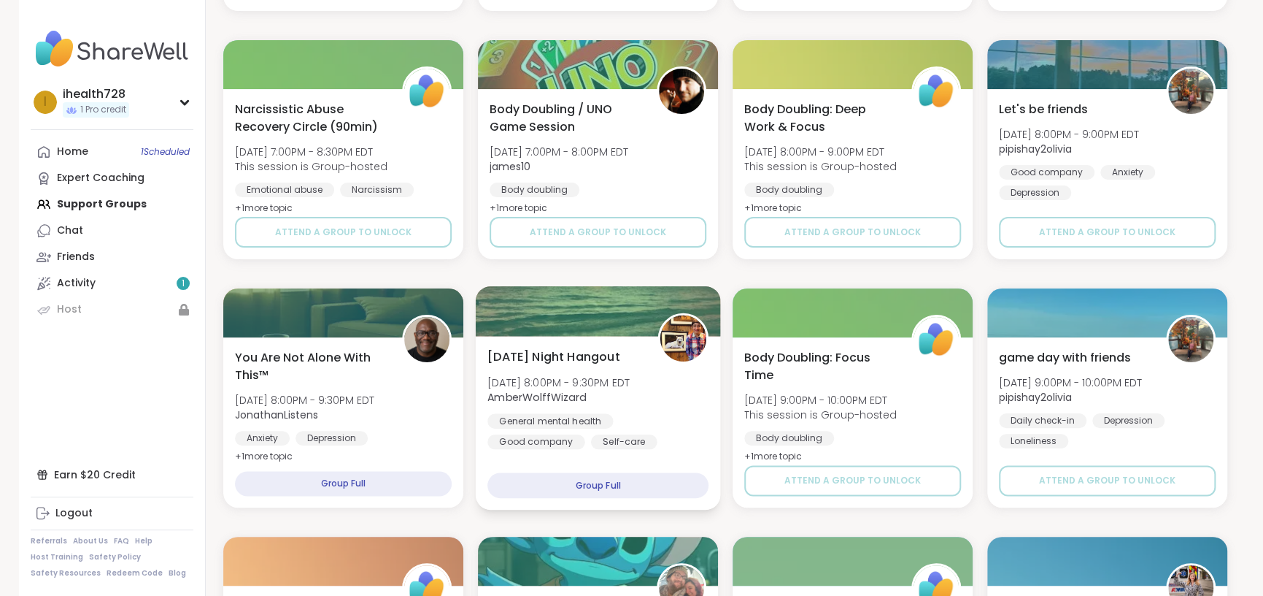
click at [625, 386] on span "[DATE] 8:00PM - 9:30PM EDT" at bounding box center [558, 381] width 142 height 15
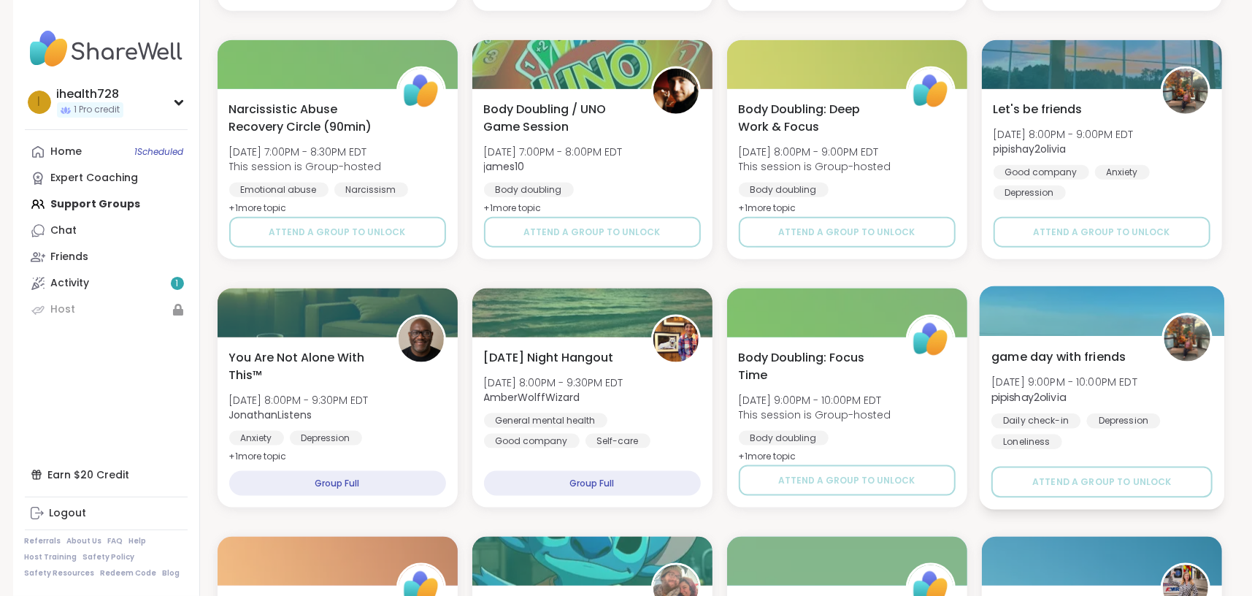
click at [1133, 388] on span "[DATE] 9:00PM - 10:00PM EDT" at bounding box center [1064, 381] width 146 height 15
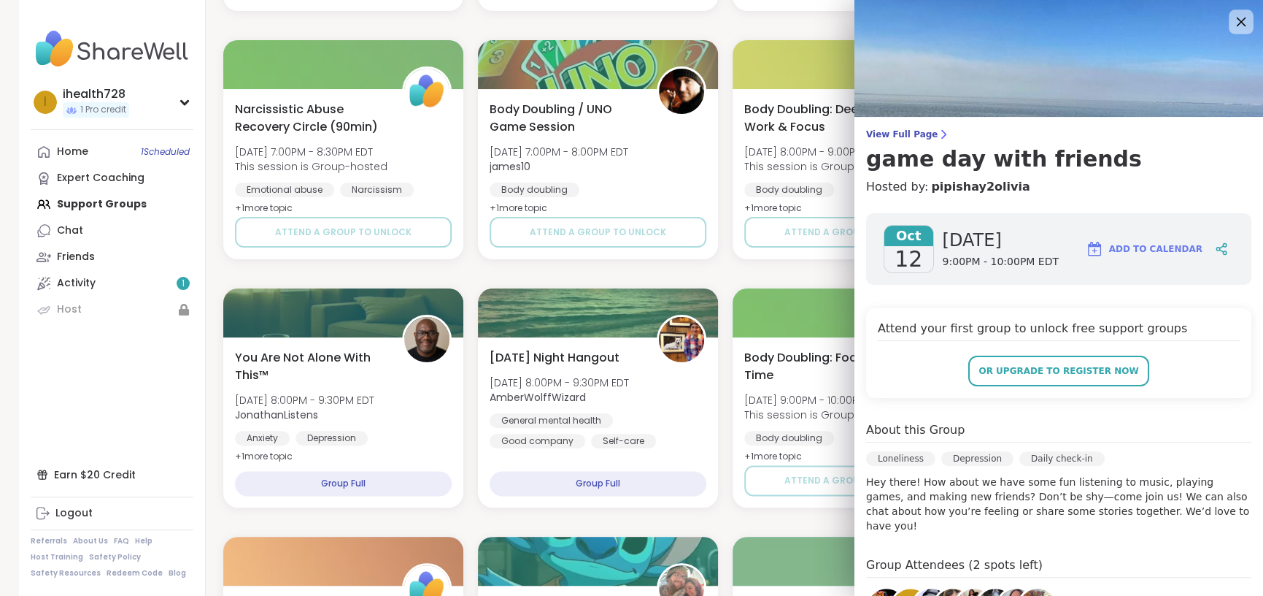
click at [1232, 21] on icon at bounding box center [1241, 21] width 18 height 18
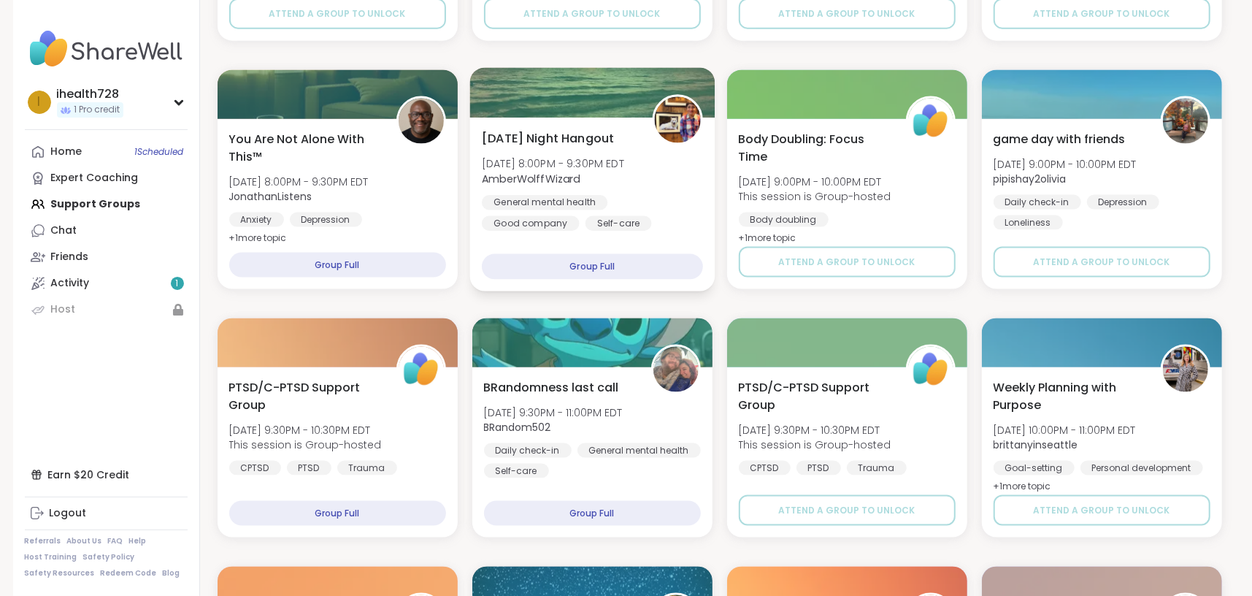
scroll to position [1460, 0]
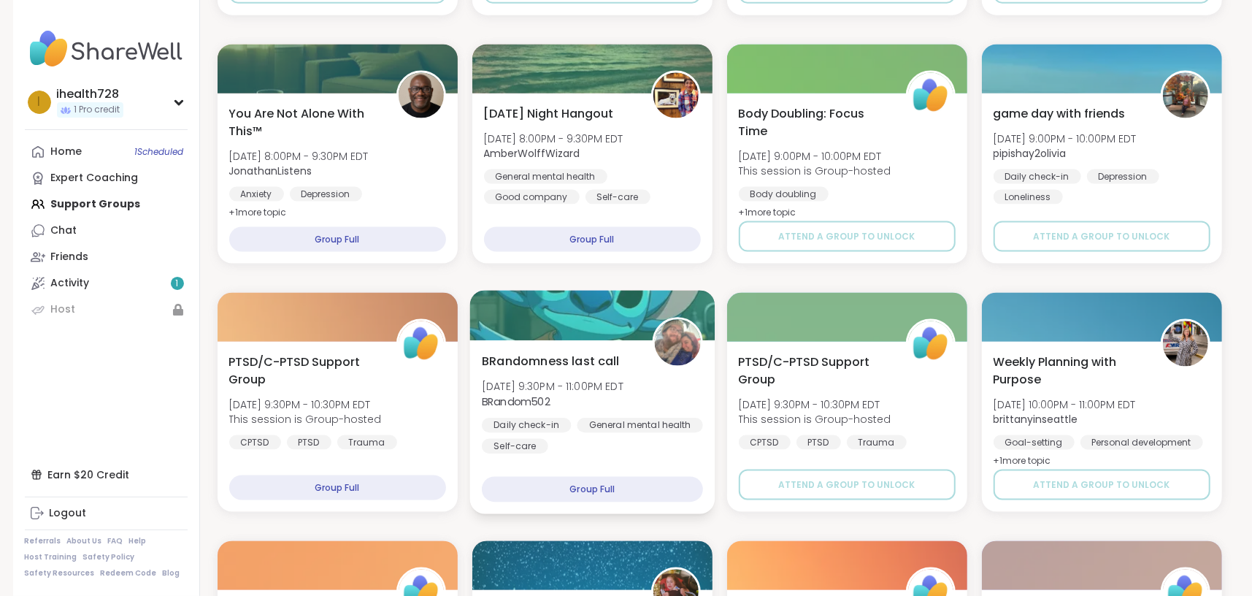
click at [585, 334] on div at bounding box center [591, 315] width 245 height 50
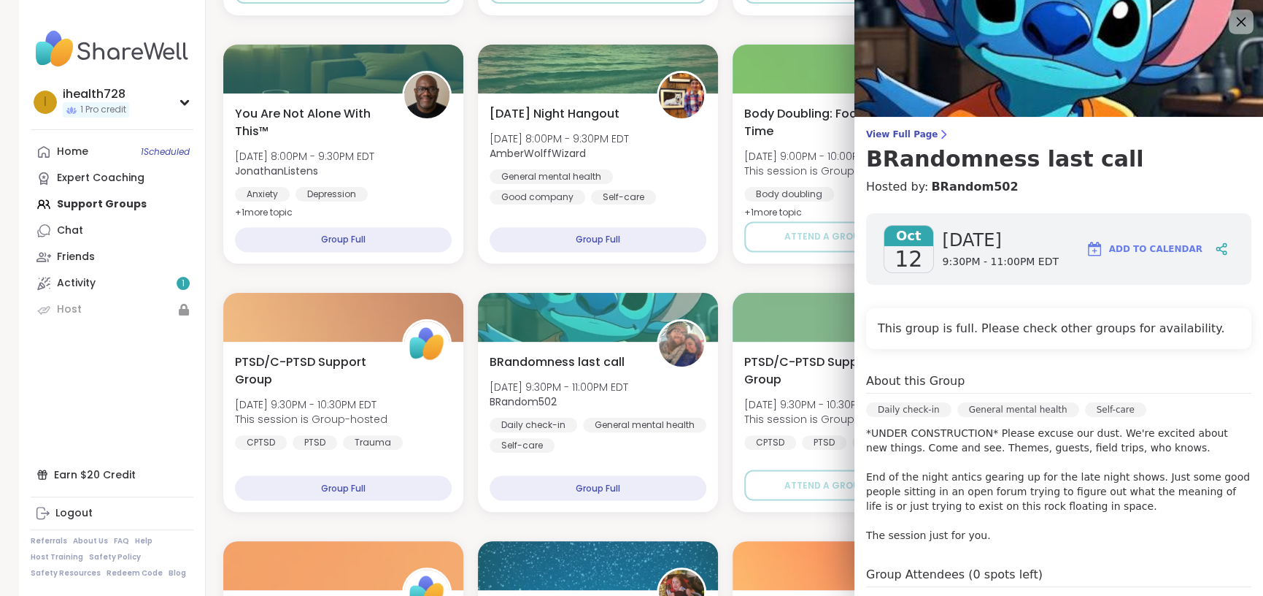
click at [1232, 18] on icon at bounding box center [1241, 21] width 18 height 18
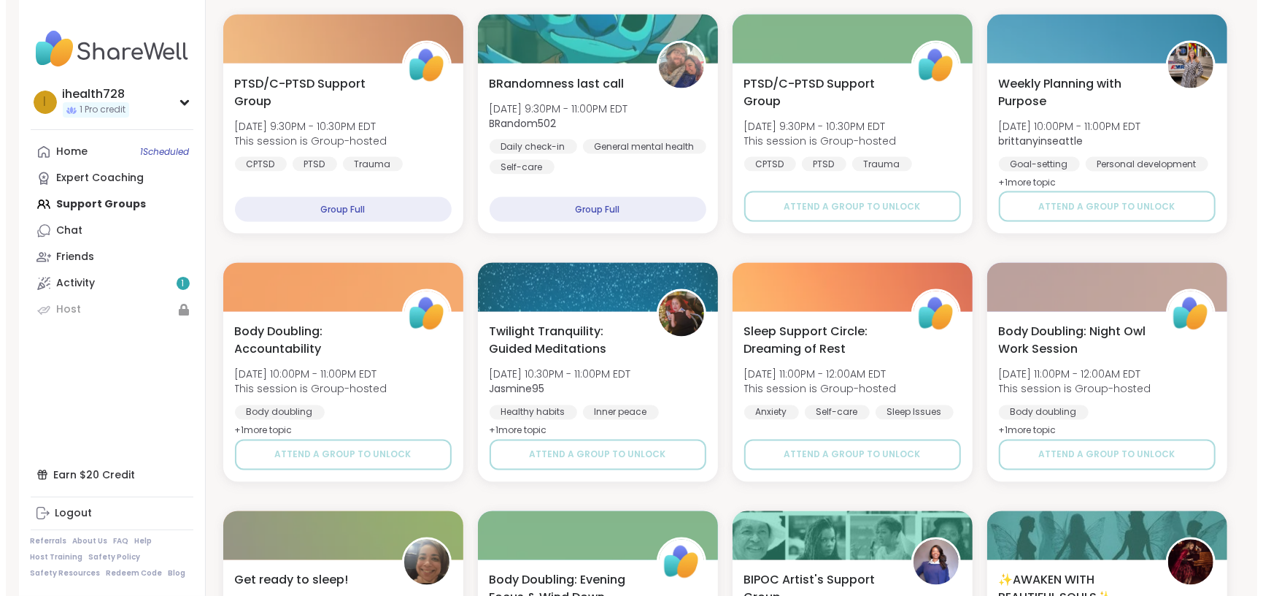
scroll to position [1930, 0]
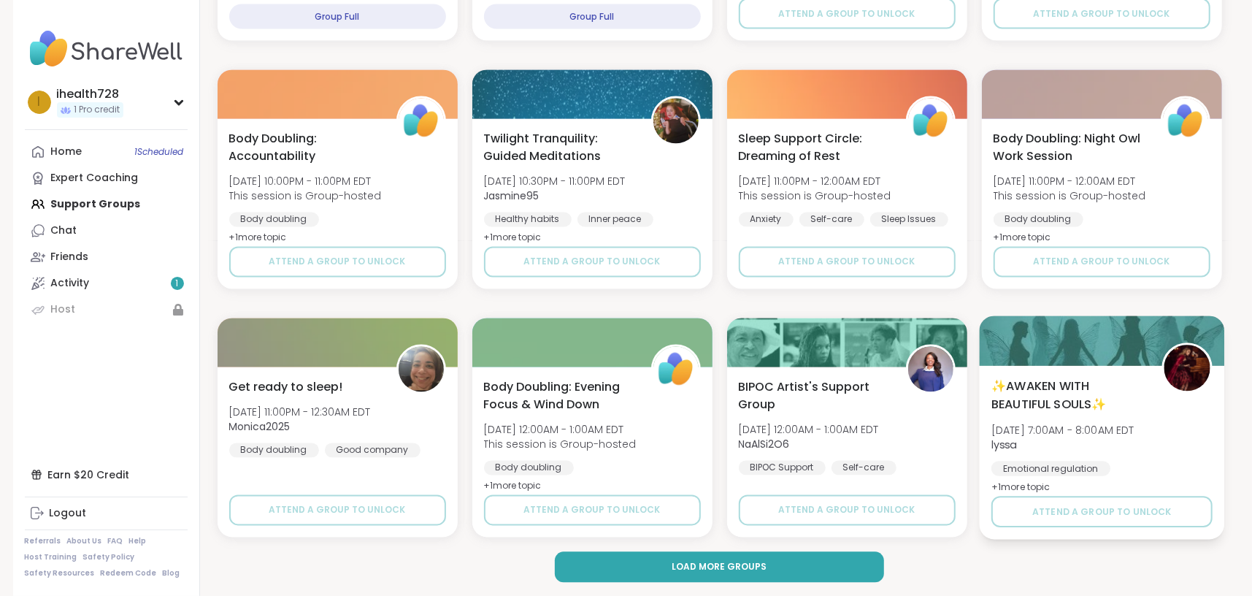
click at [1099, 409] on span "✨AWAKEN WITH BEAUTIFUL SOULS✨" at bounding box center [1068, 395] width 154 height 36
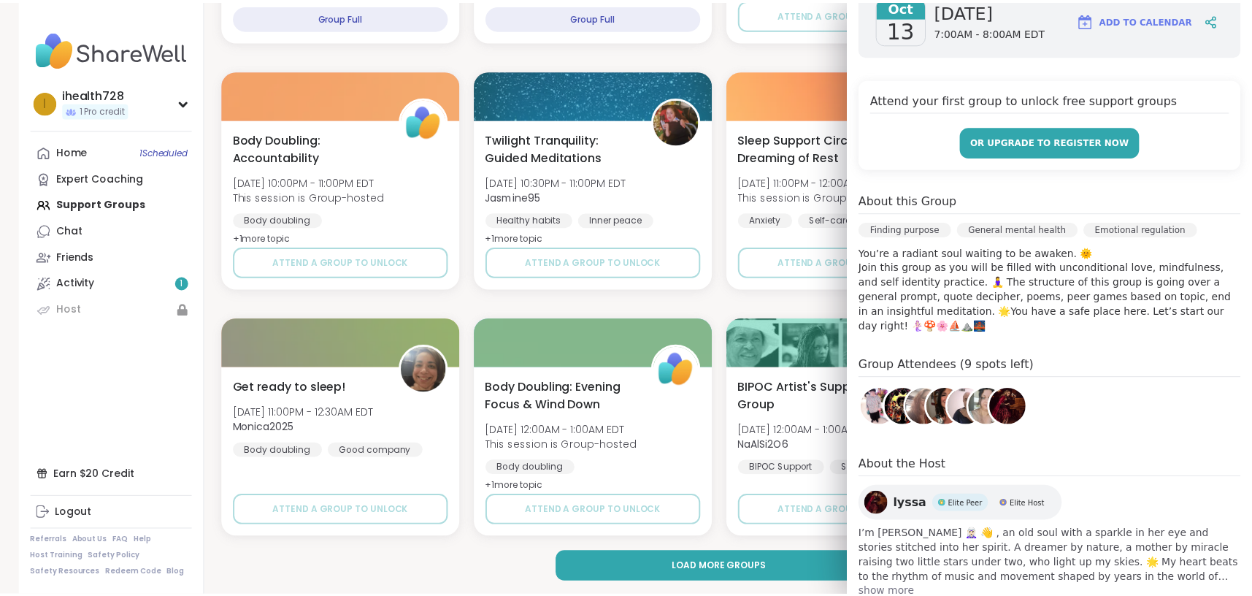
scroll to position [293, 0]
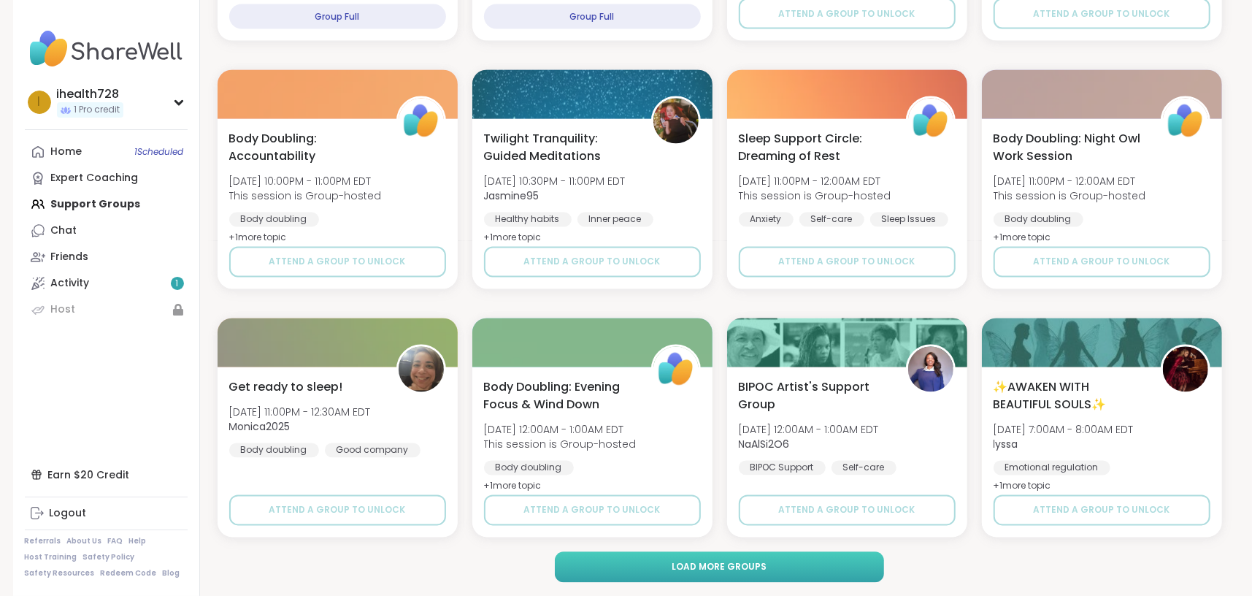
click at [735, 555] on button "Load more groups" at bounding box center [719, 567] width 329 height 31
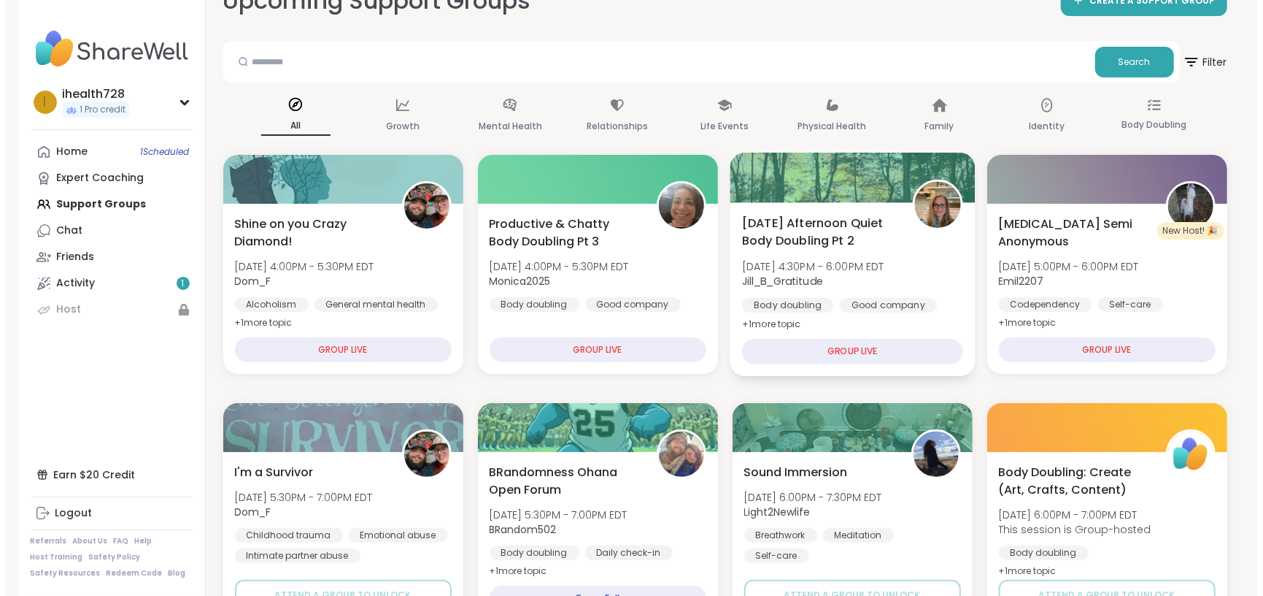
scroll to position [0, 0]
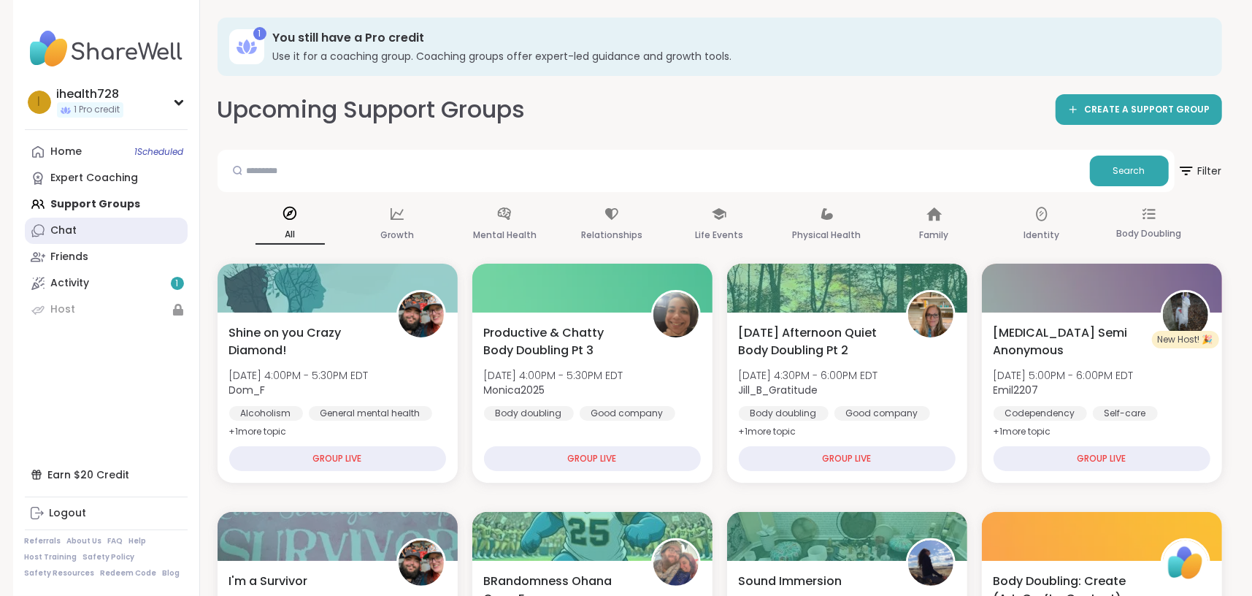
click at [73, 237] on div "Chat" at bounding box center [64, 230] width 26 height 15
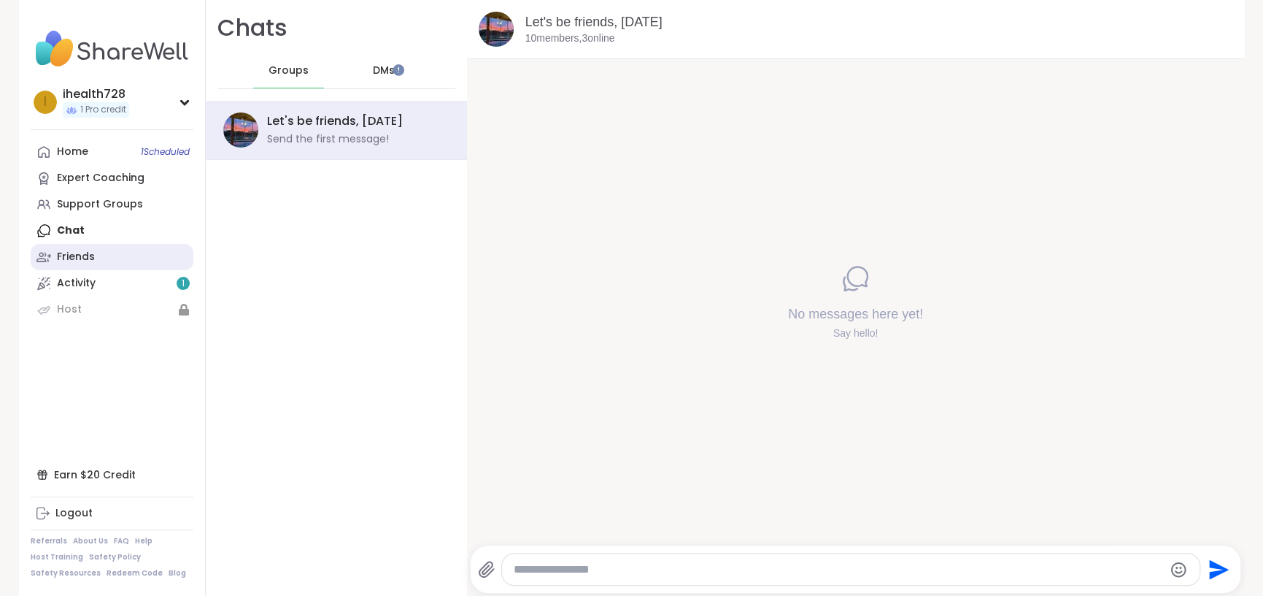
click at [71, 258] on div "Friends" at bounding box center [76, 257] width 38 height 15
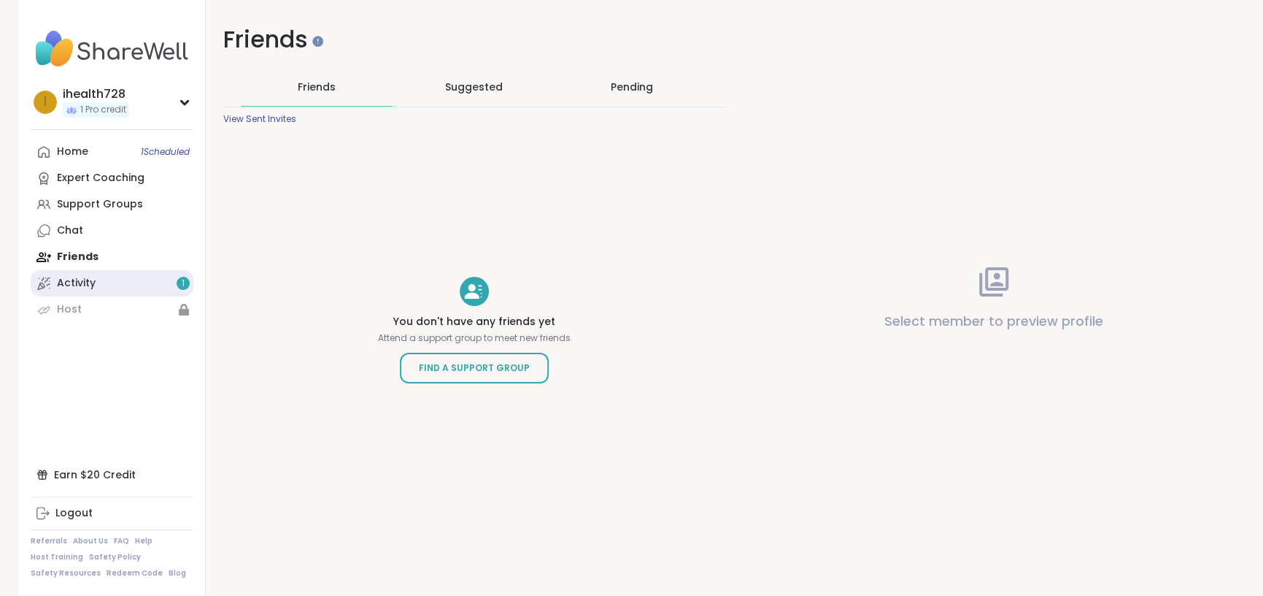
click at [72, 286] on div "Activity 1" at bounding box center [76, 283] width 39 height 15
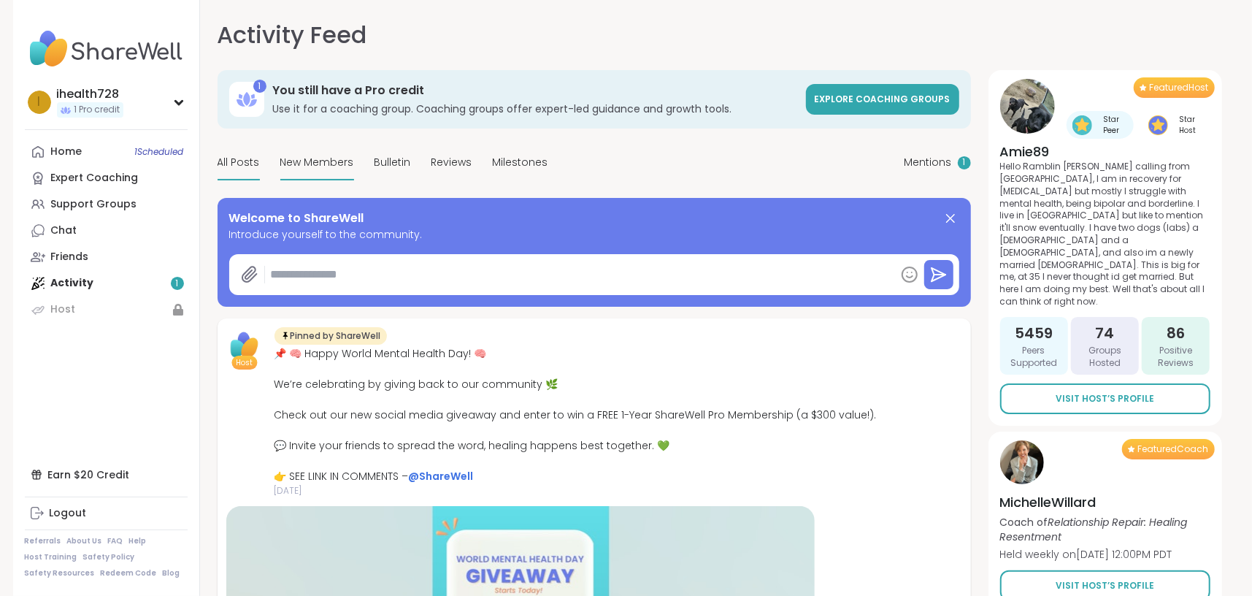
click at [312, 161] on span "New Members" at bounding box center [317, 162] width 74 height 15
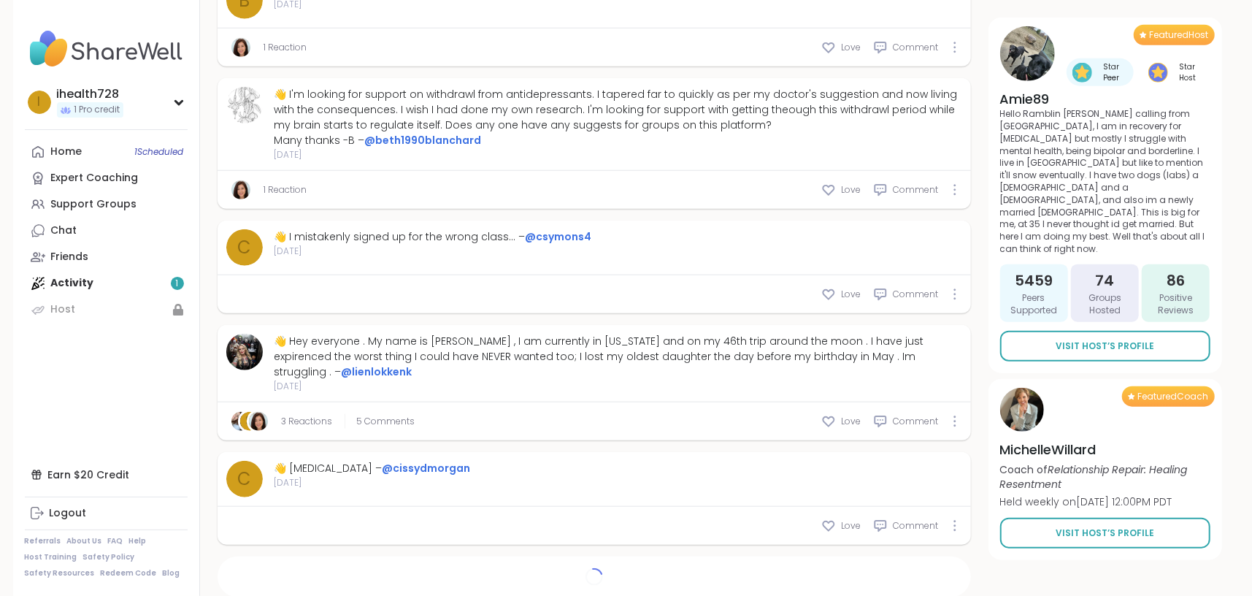
scroll to position [937, 0]
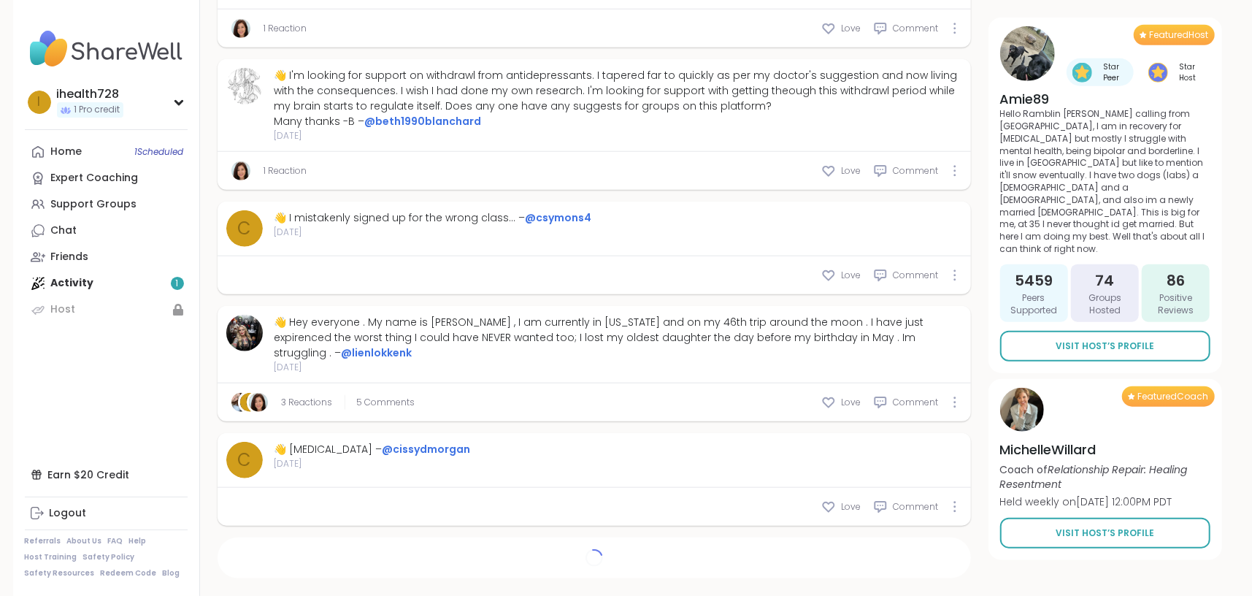
type textarea "*"
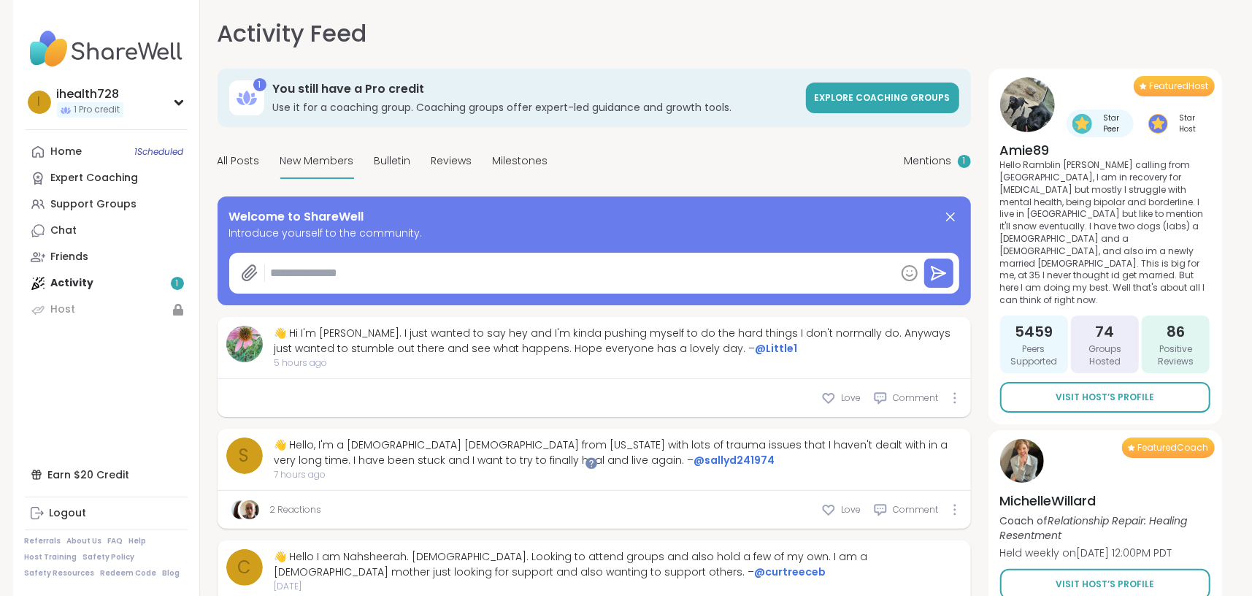
scroll to position [0, 0]
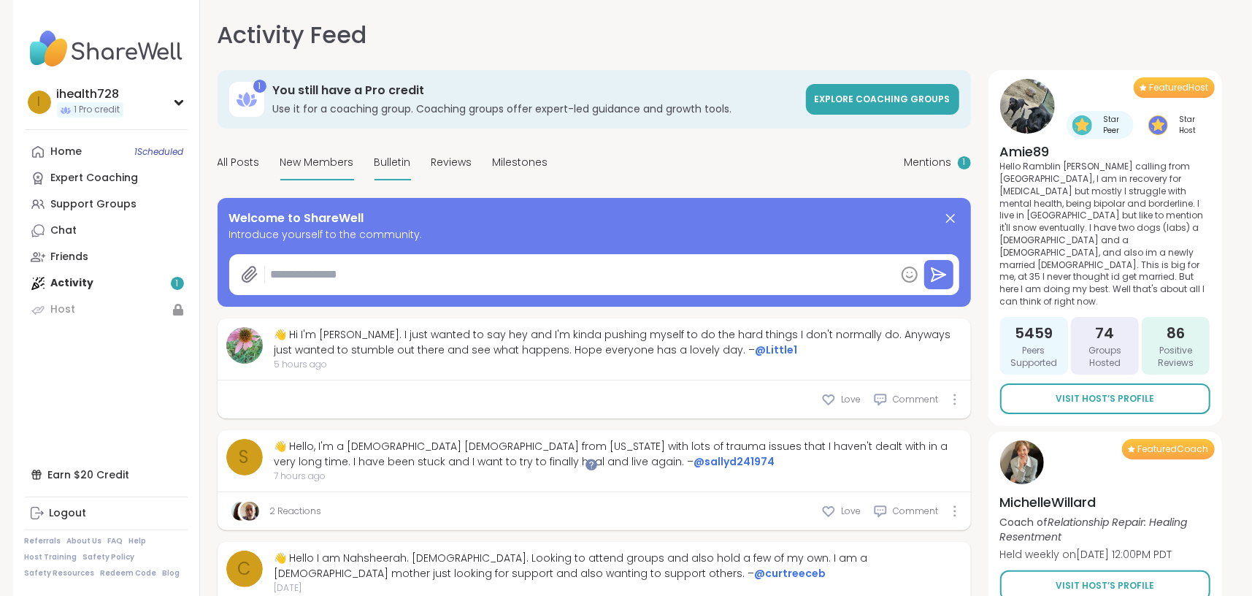
click at [387, 168] on span "Bulletin" at bounding box center [392, 162] width 36 height 15
